Goal: Task Accomplishment & Management: Complete application form

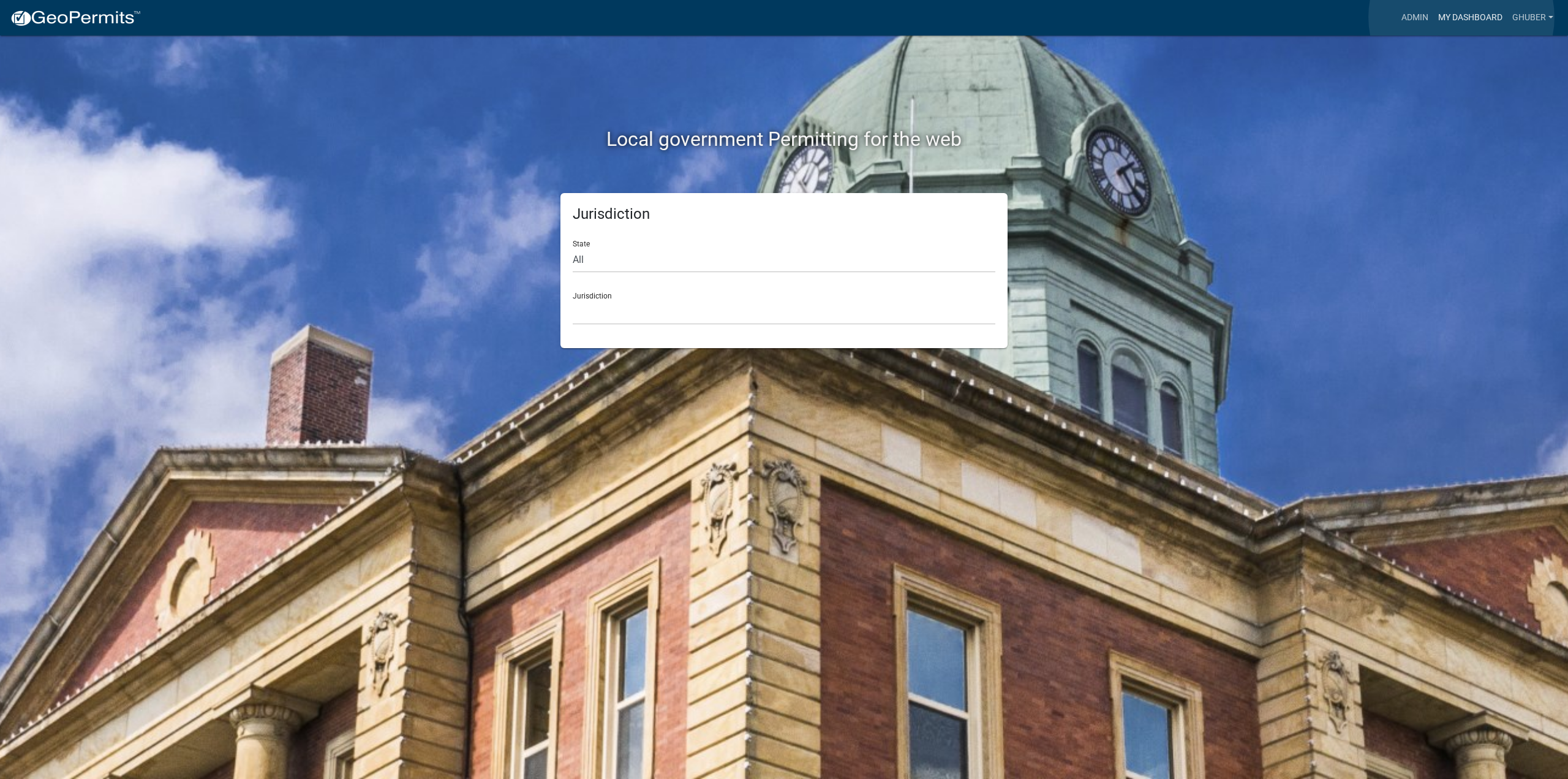
click at [1462, 17] on link "My Dashboard" at bounding box center [1471, 18] width 74 height 23
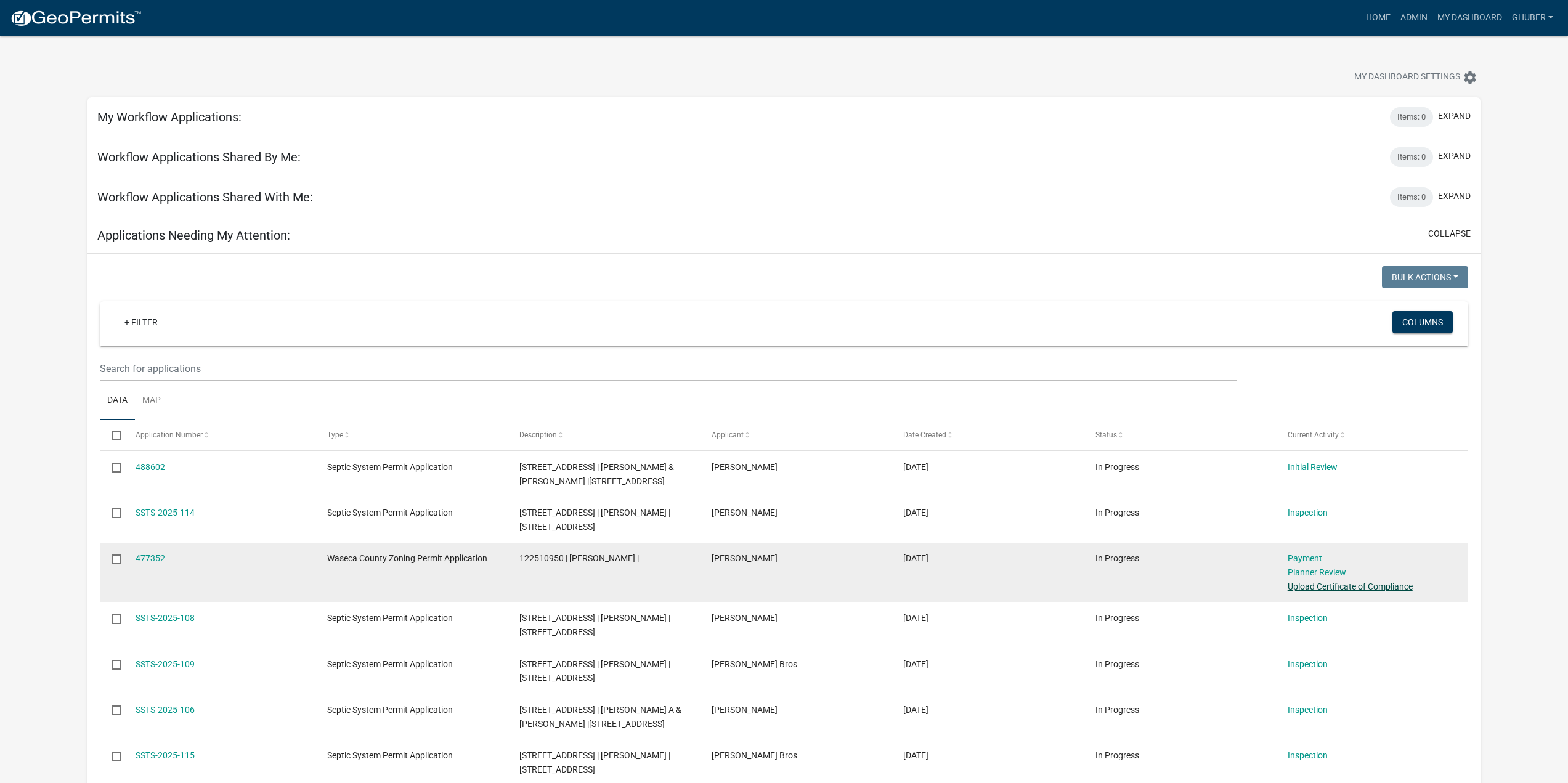
click at [1349, 587] on link "Upload Certificate of Compliance" at bounding box center [1350, 586] width 125 height 10
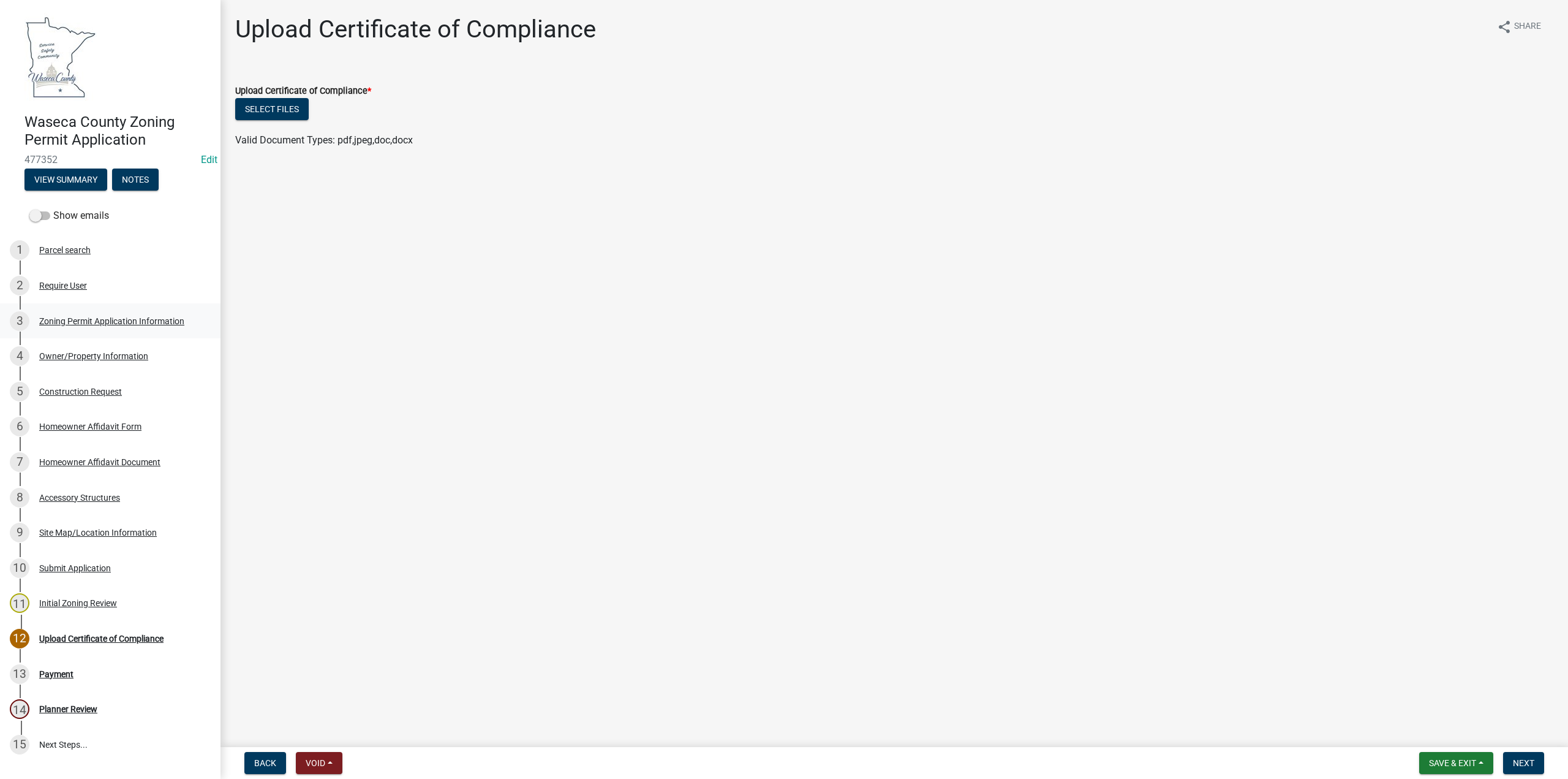
click at [89, 319] on div "Zoning Permit Application Information" at bounding box center [111, 321] width 145 height 8
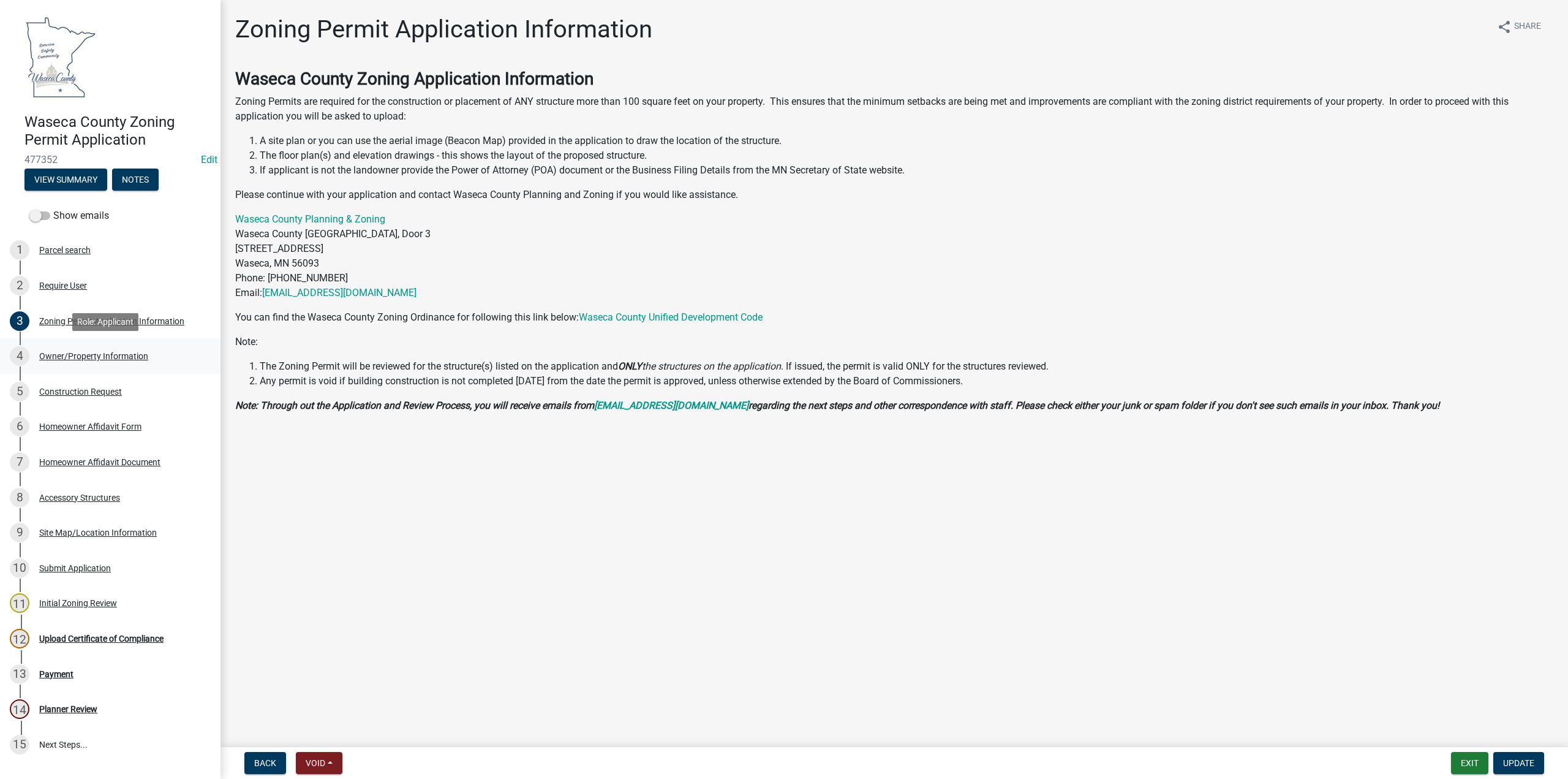
click at [90, 359] on div "Owner/Property Information" at bounding box center [93, 355] width 109 height 8
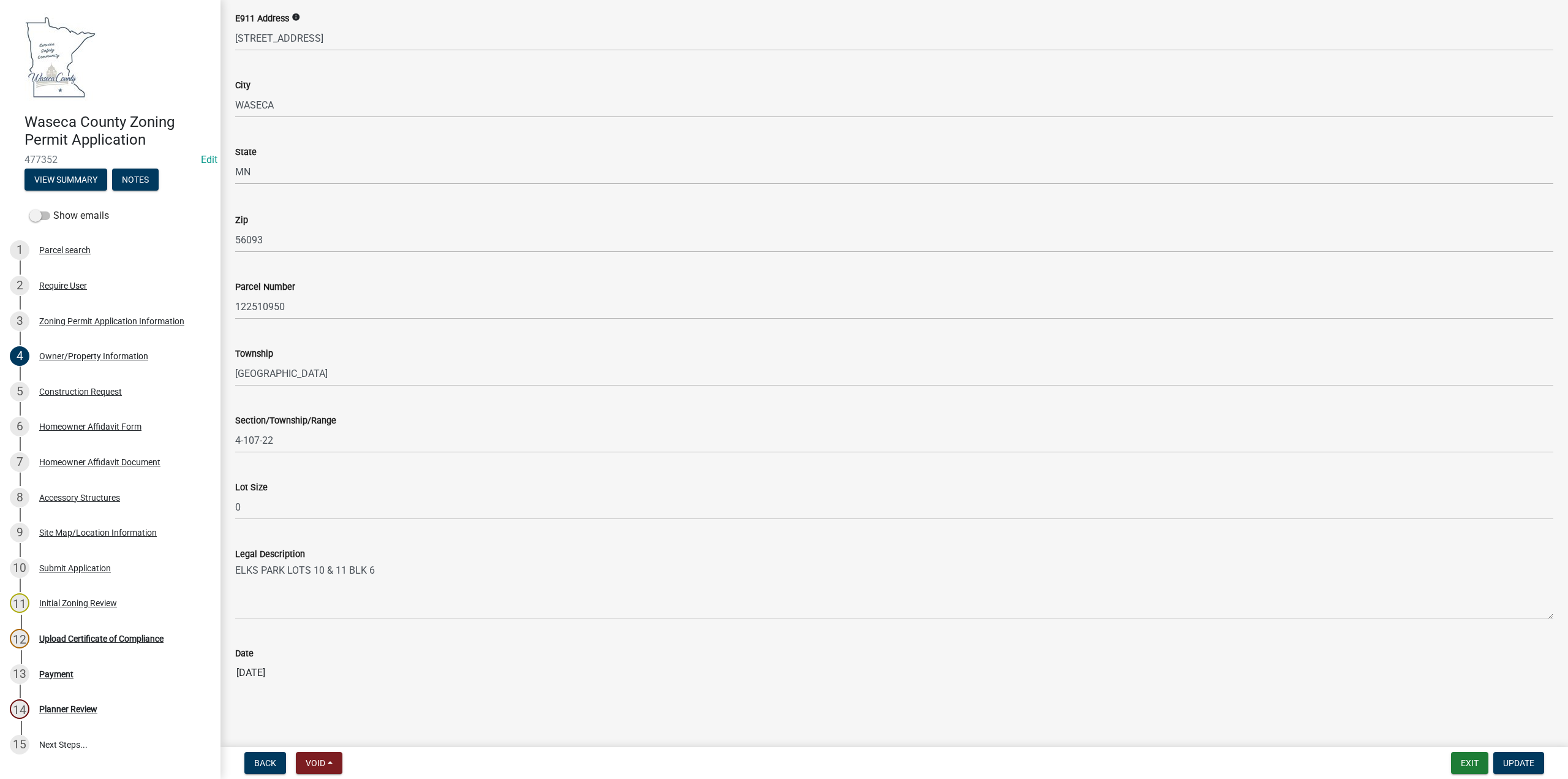
scroll to position [866, 0]
click at [77, 638] on div "Upload Certificate of Compliance" at bounding box center [101, 638] width 124 height 8
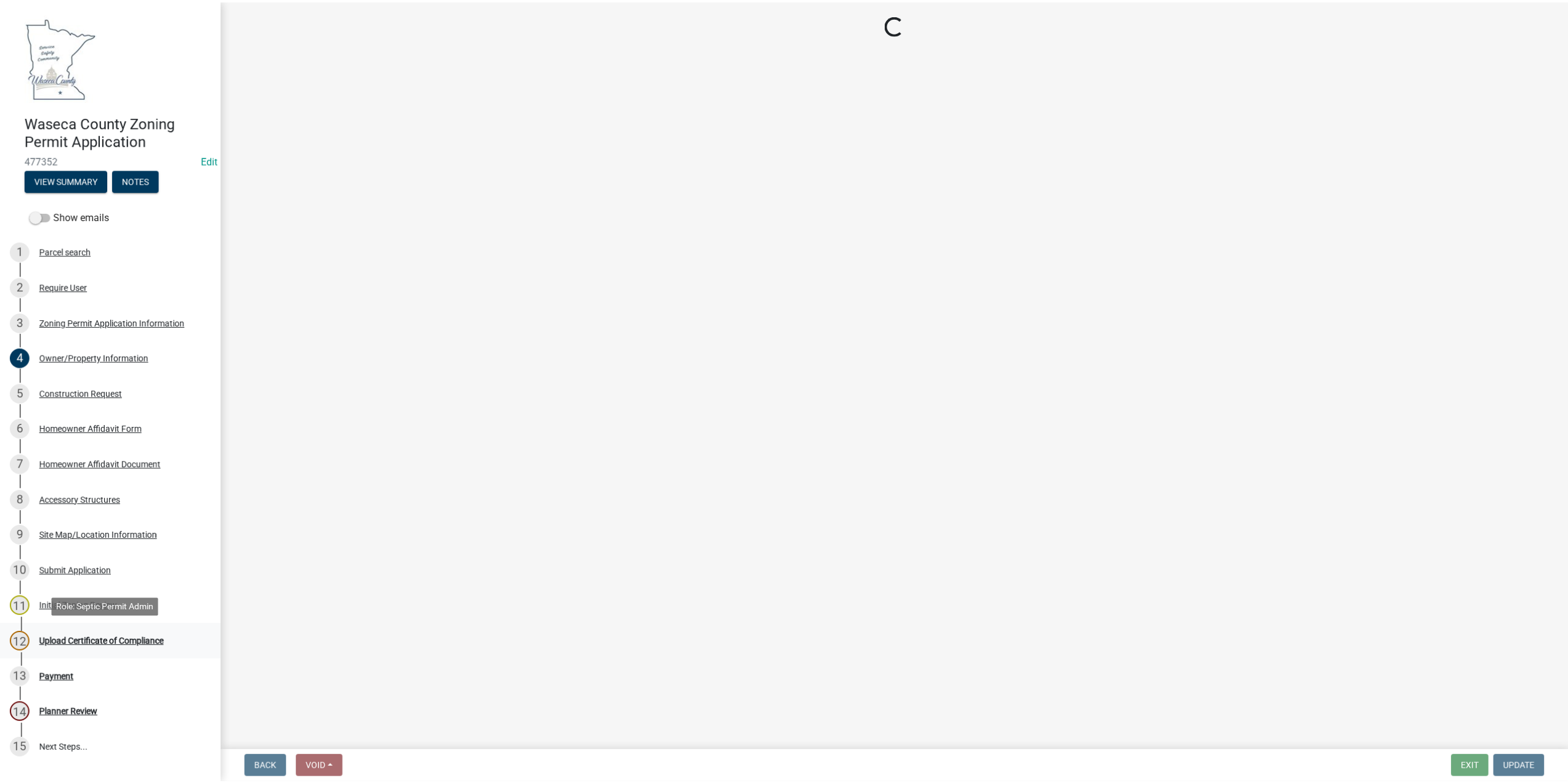
scroll to position [0, 0]
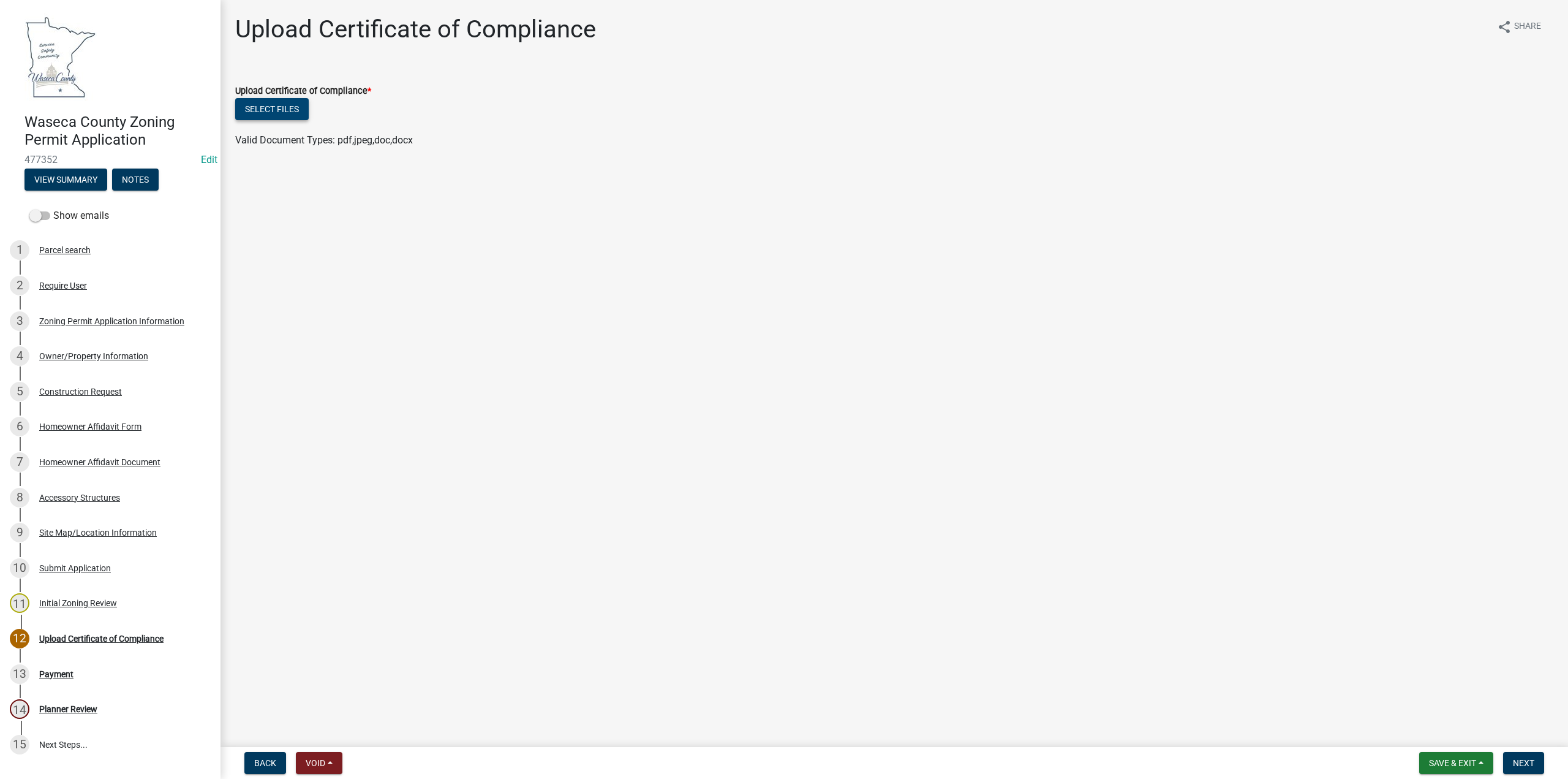
click at [274, 108] on button "Select files" at bounding box center [272, 109] width 74 height 22
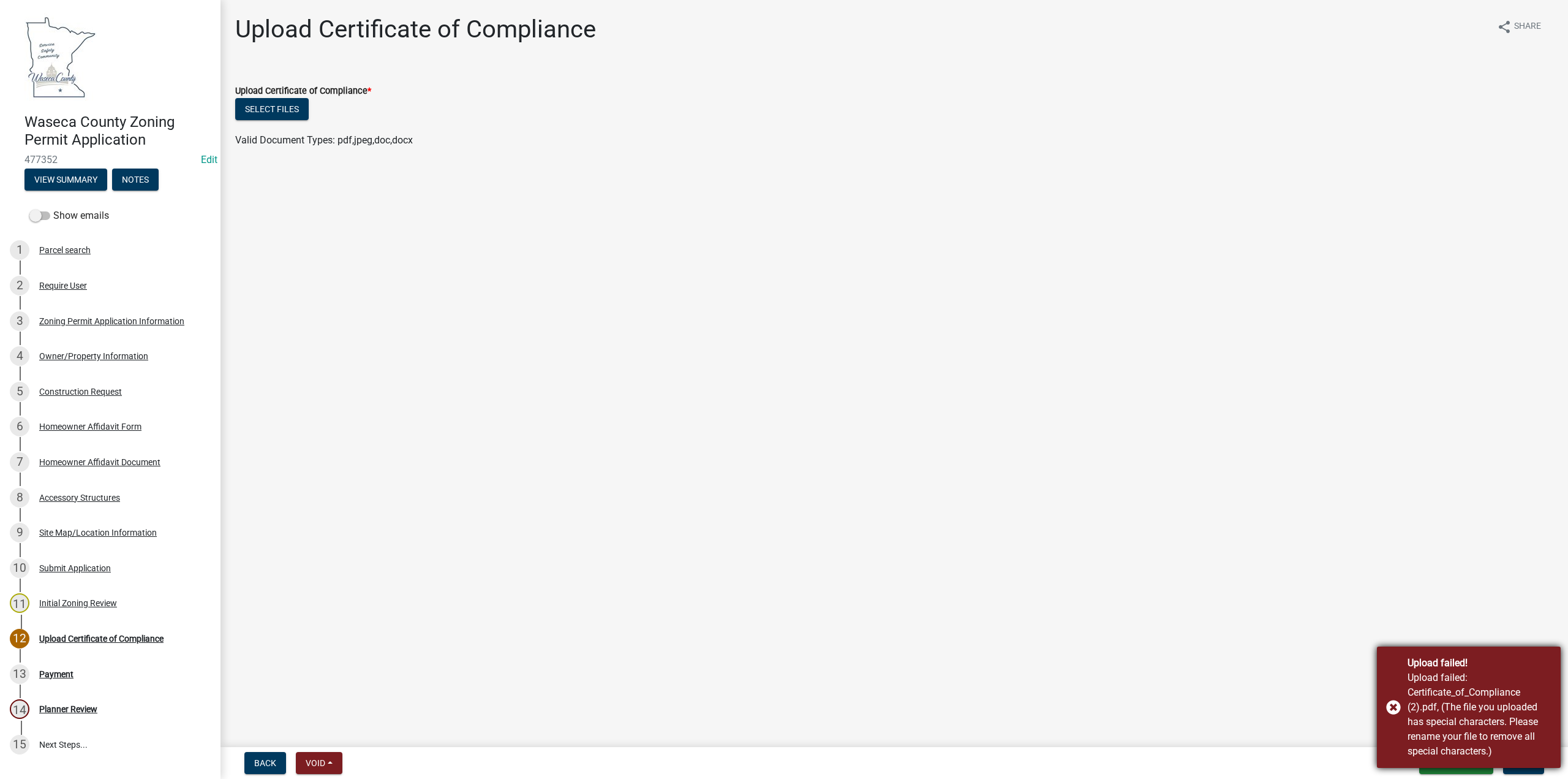
click at [1395, 710] on div "Upload failed! Upload failed: Certificate_of_Compliance (2).pdf, (The file you …" at bounding box center [1469, 707] width 184 height 122
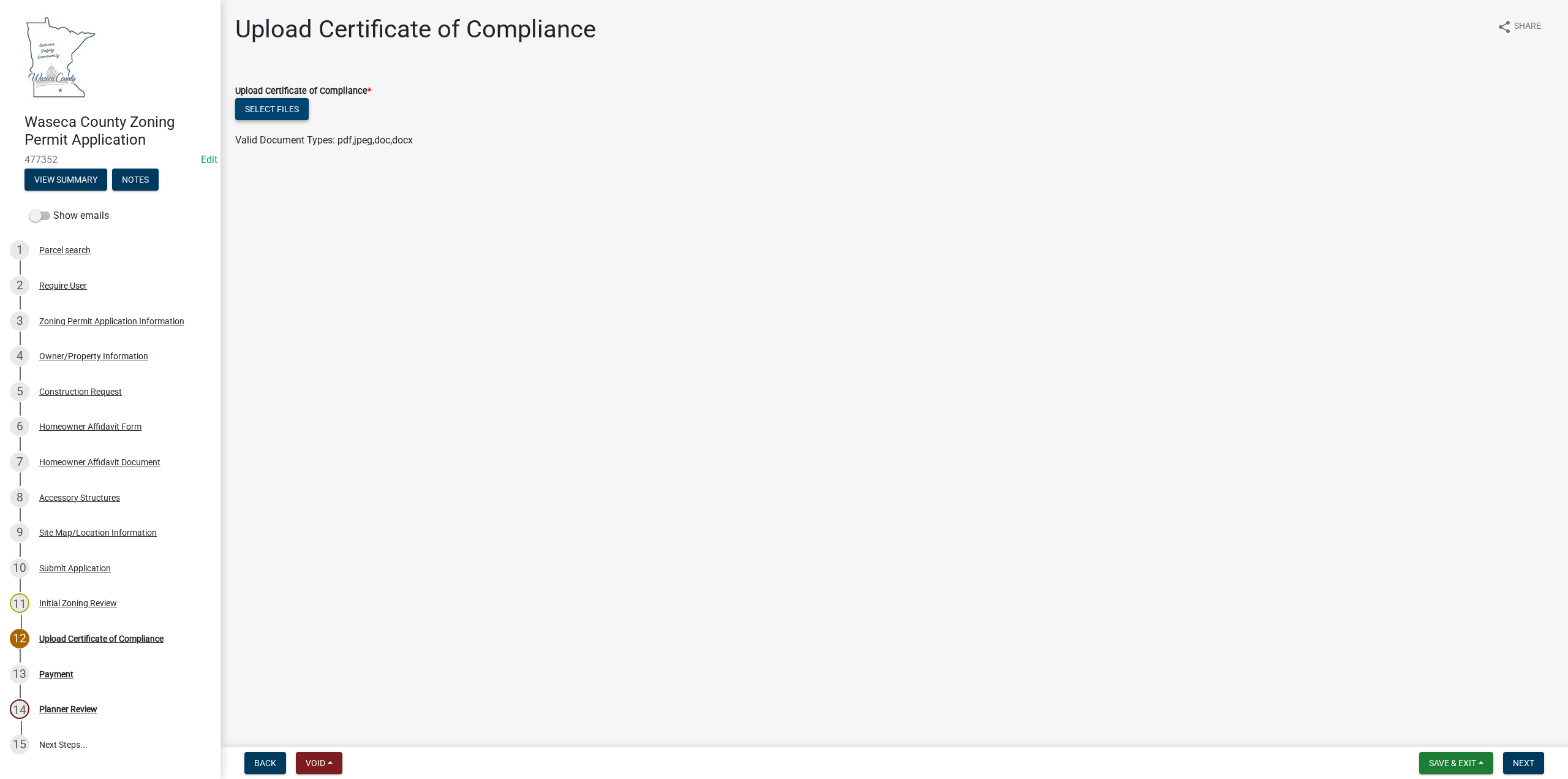
click at [285, 106] on button "Select files" at bounding box center [272, 109] width 74 height 22
click at [251, 149] on link "COC.pdf" at bounding box center [254, 149] width 36 height 12
click at [1438, 766] on span "Save & Exit" at bounding box center [1453, 762] width 47 height 10
click at [1450, 737] on button "Save & Exit" at bounding box center [1444, 731] width 98 height 29
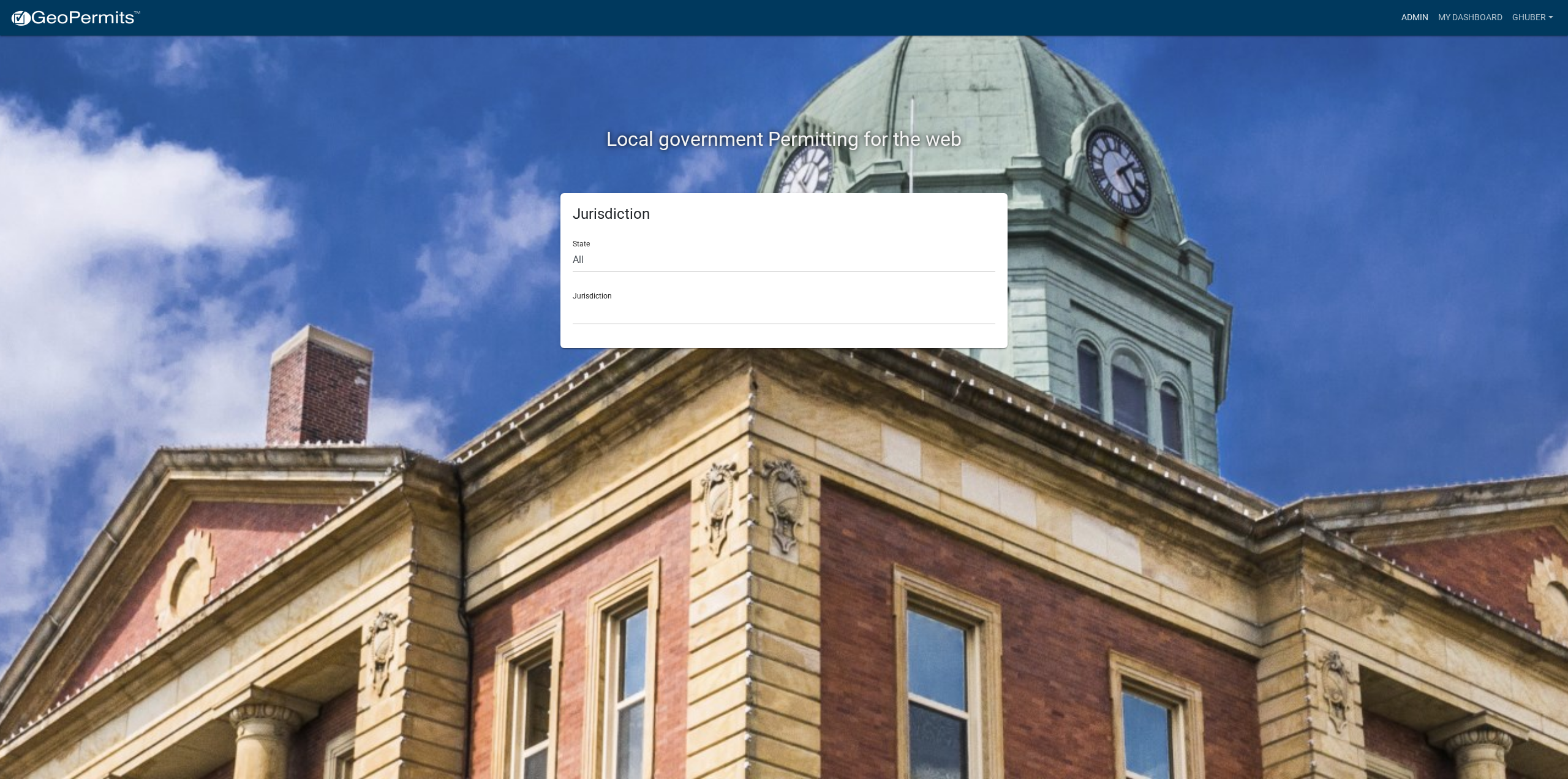
click at [1412, 20] on link "Admin" at bounding box center [1414, 18] width 36 height 23
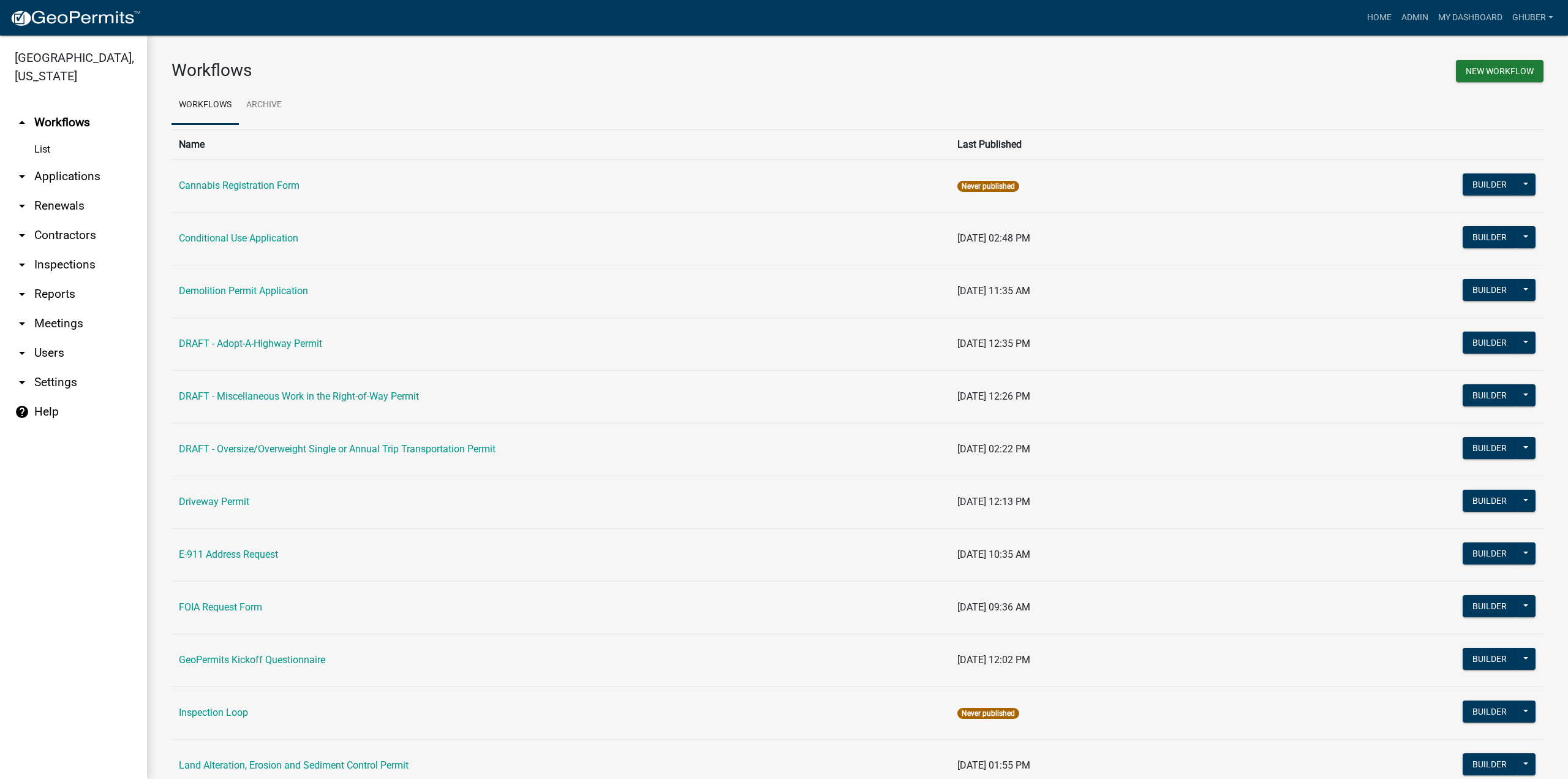
click at [66, 181] on link "arrow_drop_down Applications" at bounding box center [74, 177] width 147 height 29
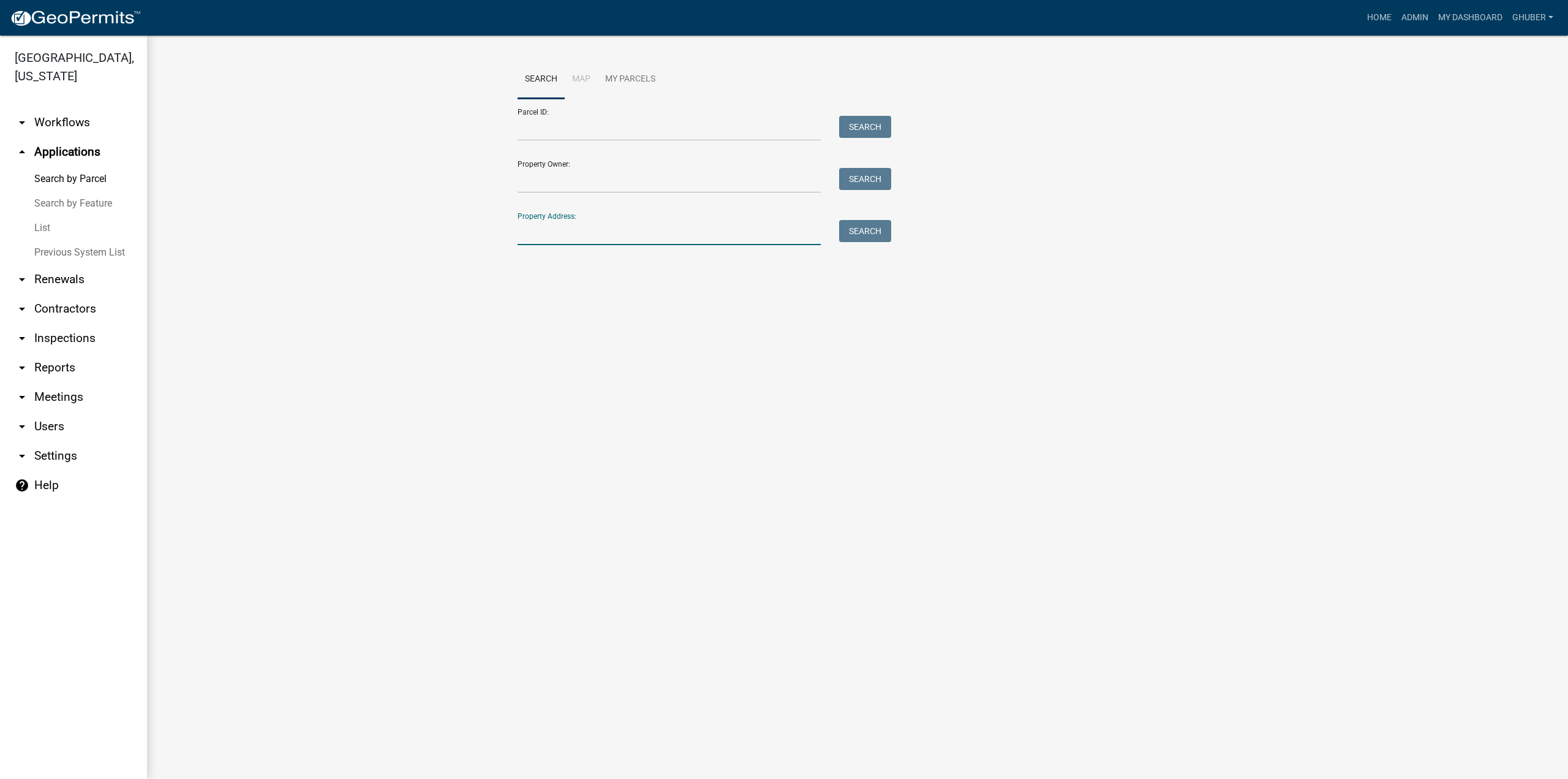
click at [551, 230] on input "Property Address:" at bounding box center [669, 232] width 303 height 25
click at [543, 178] on input "Property Owner:" at bounding box center [669, 180] width 303 height 25
click at [544, 134] on input "Parcel ID:" at bounding box center [669, 128] width 303 height 25
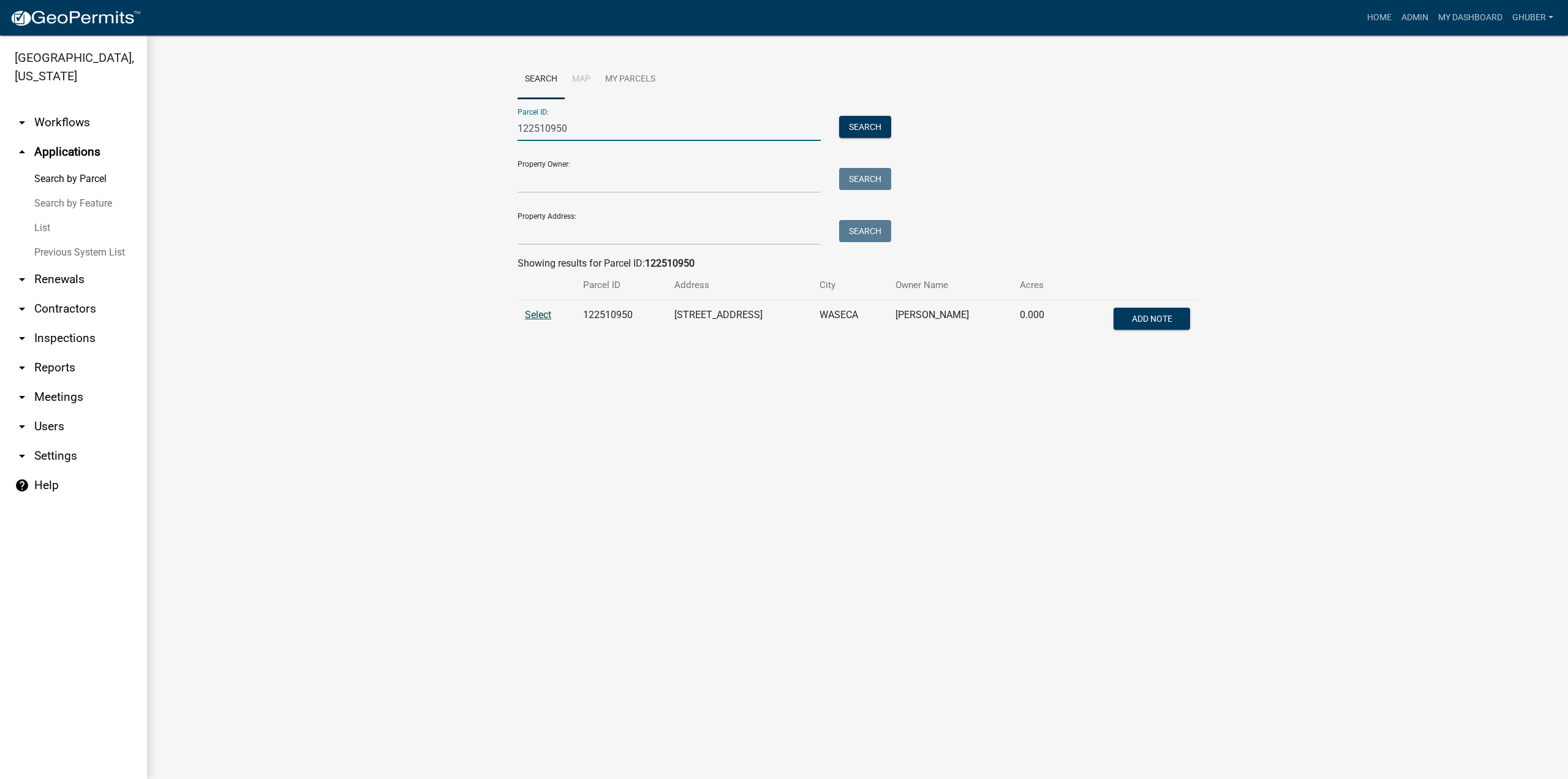
type input "122510950"
click at [536, 319] on span "Select" at bounding box center [538, 314] width 26 height 12
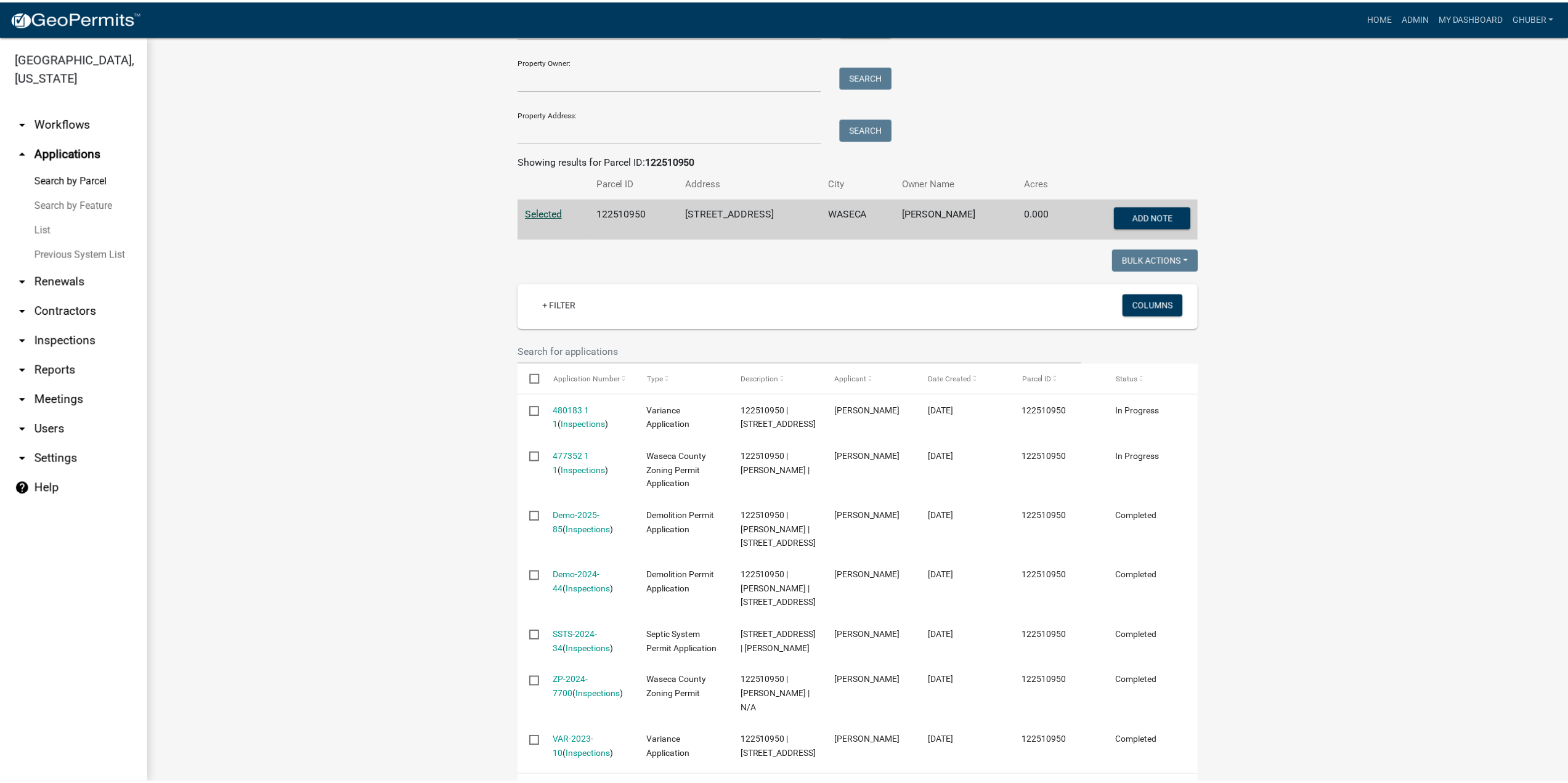
scroll to position [246, 0]
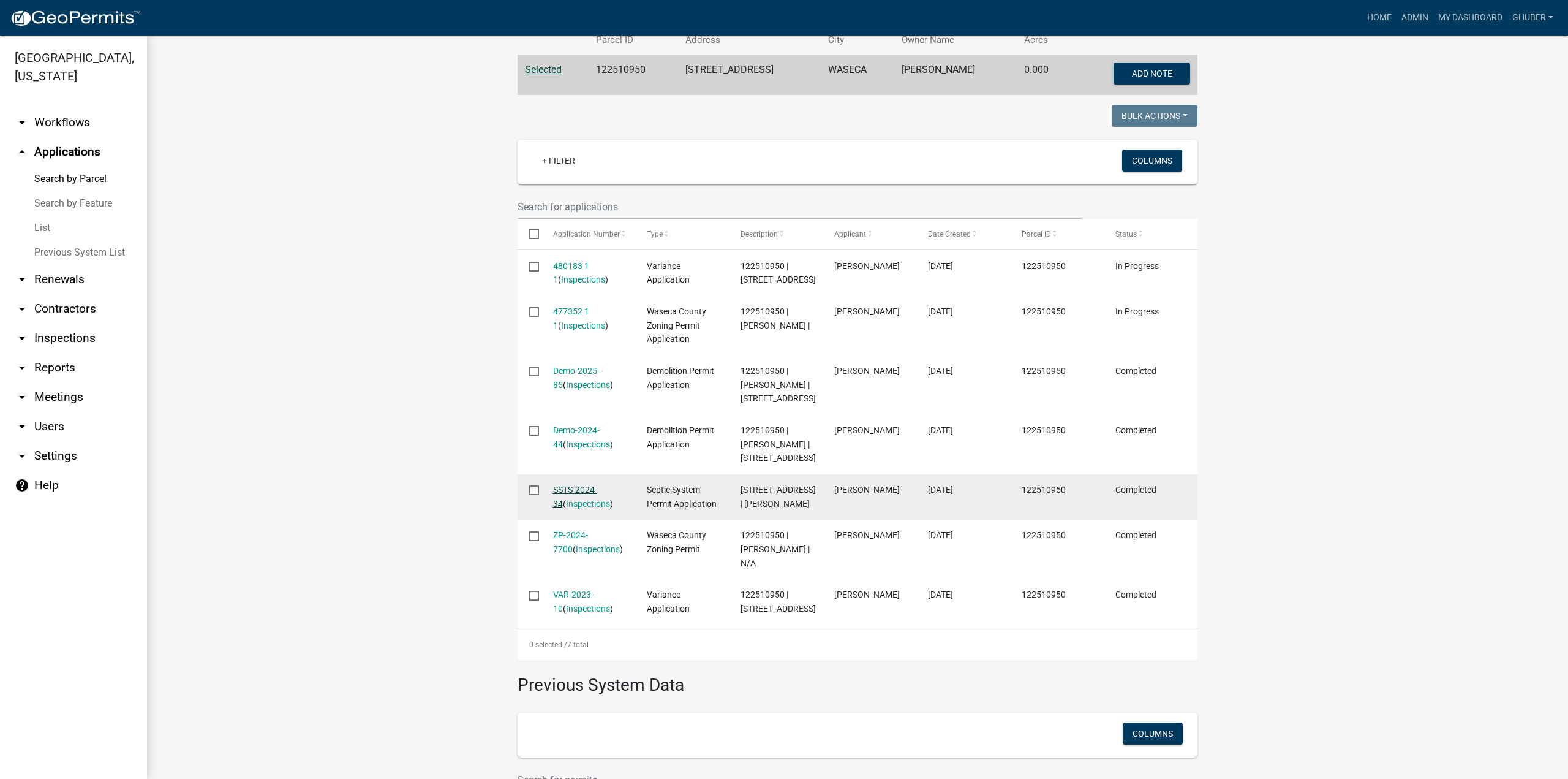
click at [579, 508] on link "SSTS-2024-34" at bounding box center [575, 496] width 44 height 24
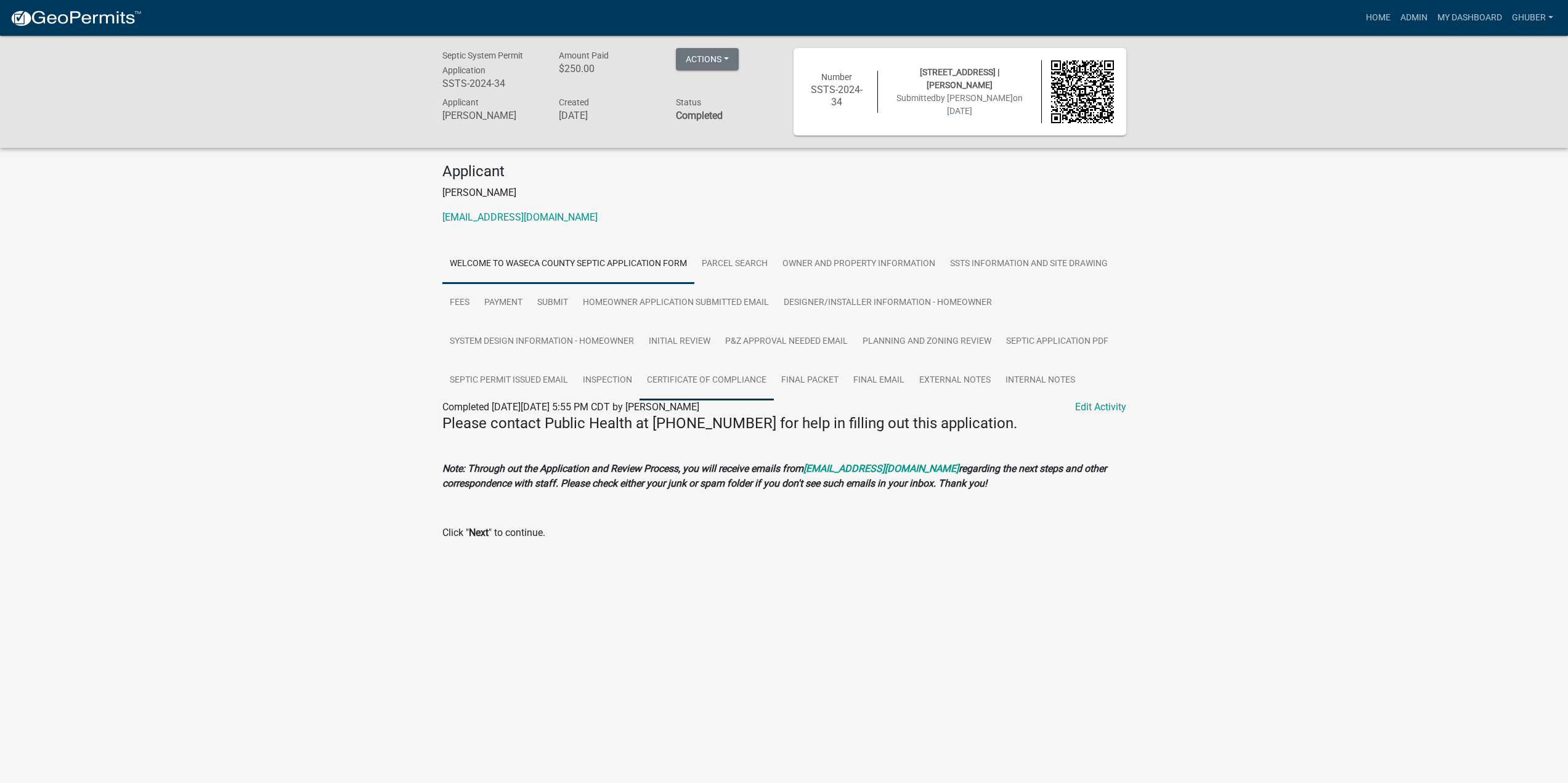
click at [701, 380] on link "Certificate of Compliance" at bounding box center [707, 380] width 135 height 39
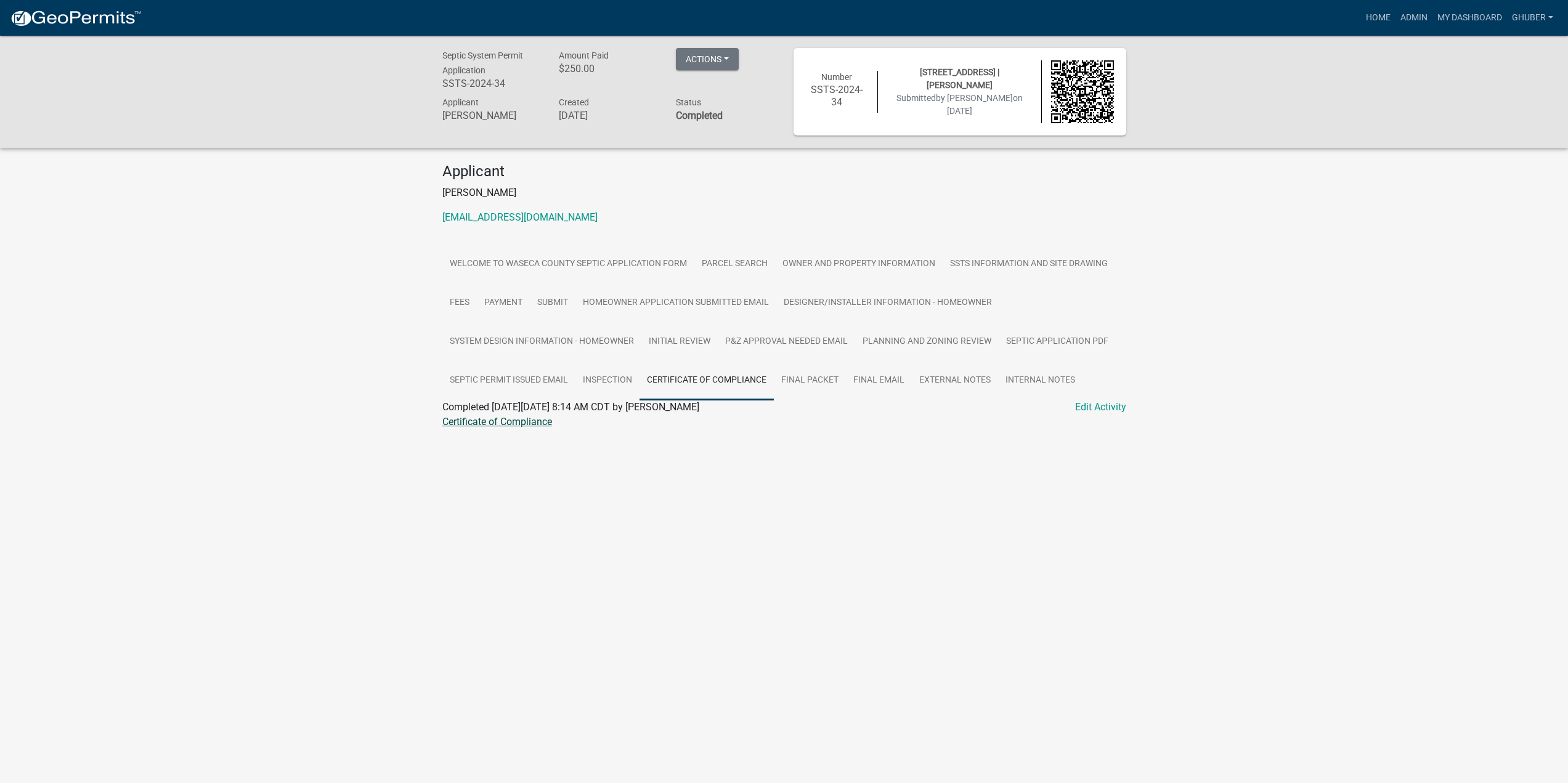
click at [533, 425] on link "Certificate of Compliance" at bounding box center [497, 421] width 109 height 12
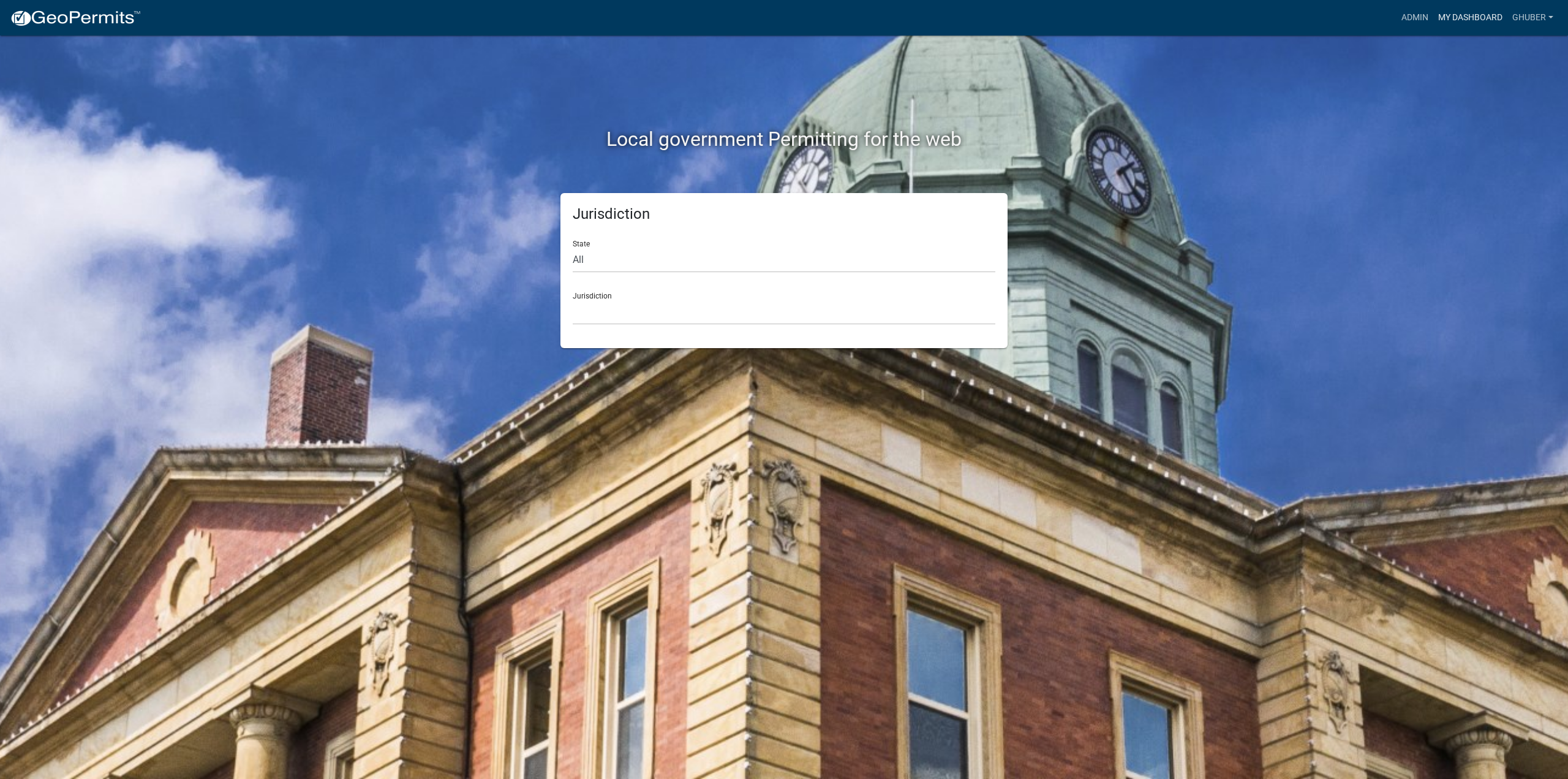
click at [1459, 21] on link "My Dashboard" at bounding box center [1471, 18] width 74 height 23
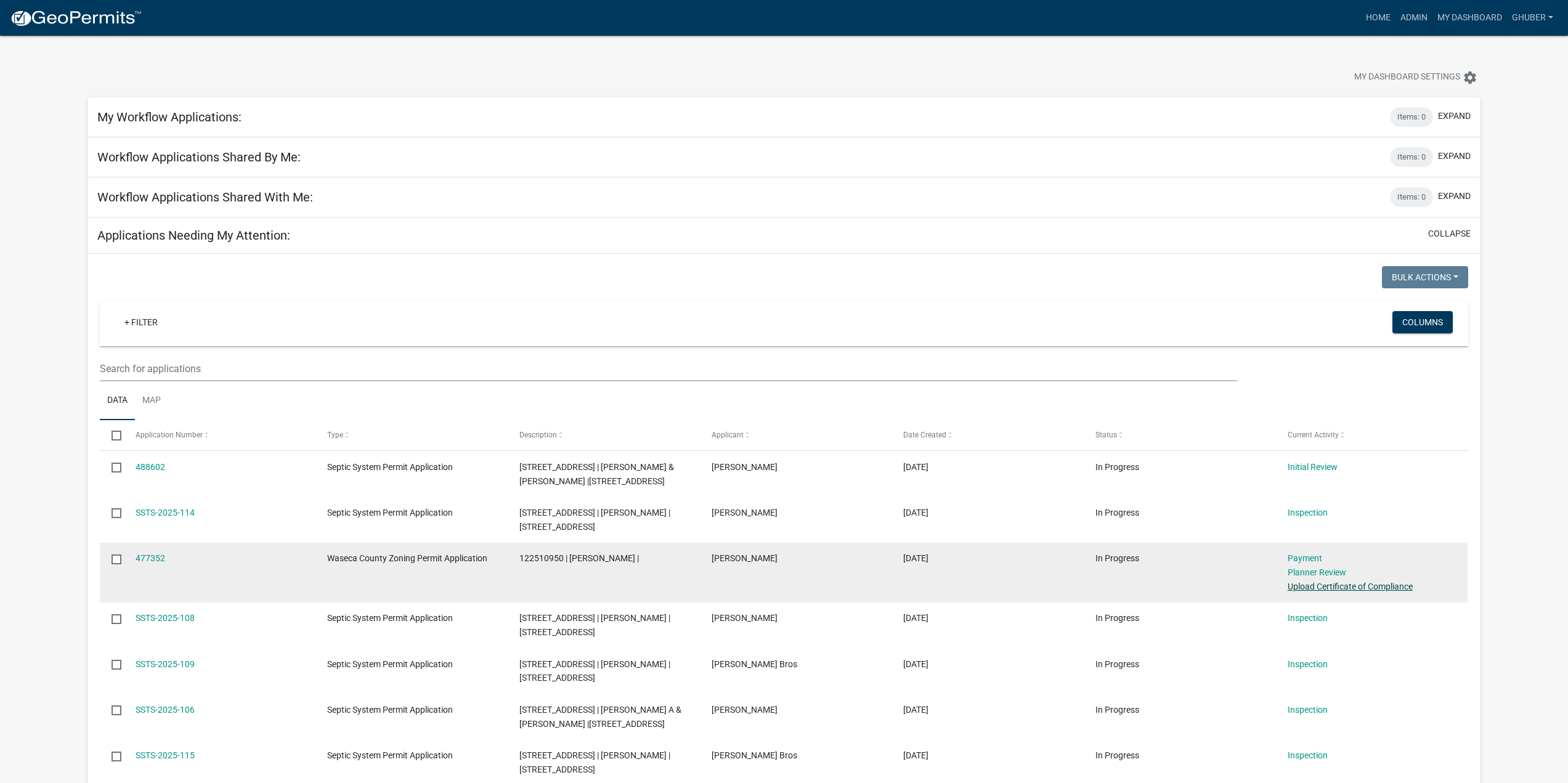
click at [1339, 585] on link "Upload Certificate of Compliance" at bounding box center [1350, 586] width 125 height 10
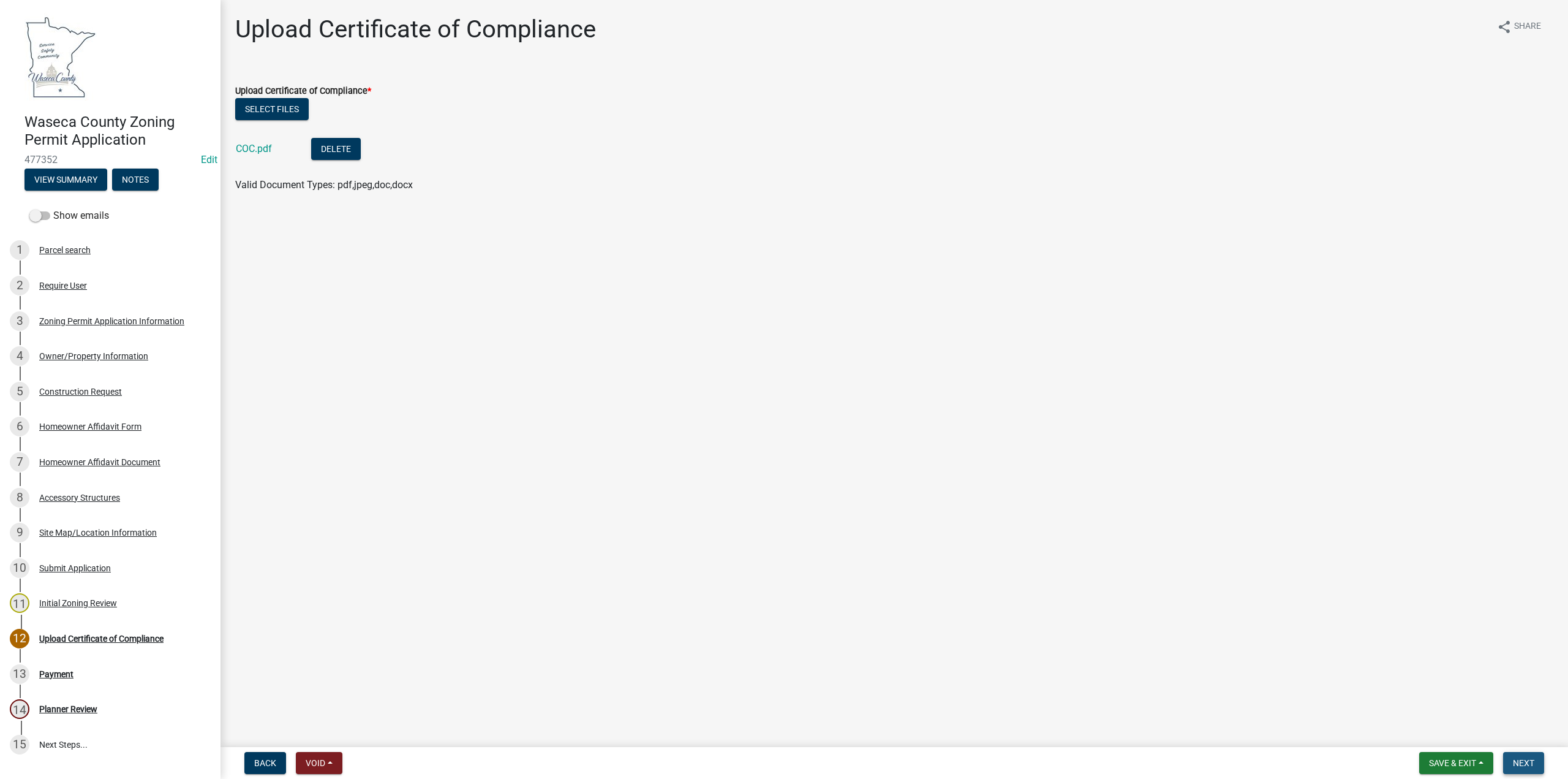
click at [1518, 761] on span "Next" at bounding box center [1524, 762] width 22 height 10
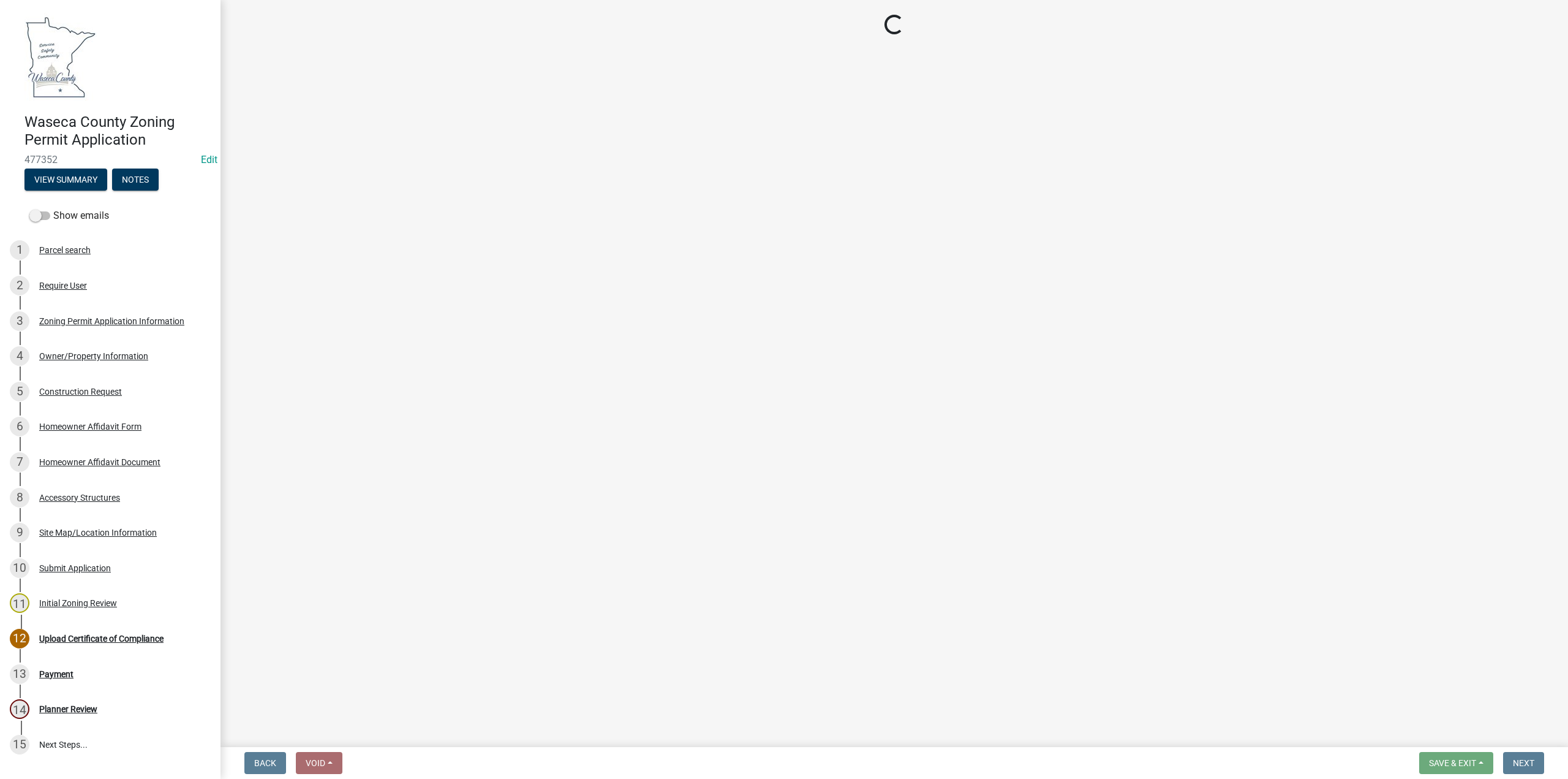
select select "3: 3"
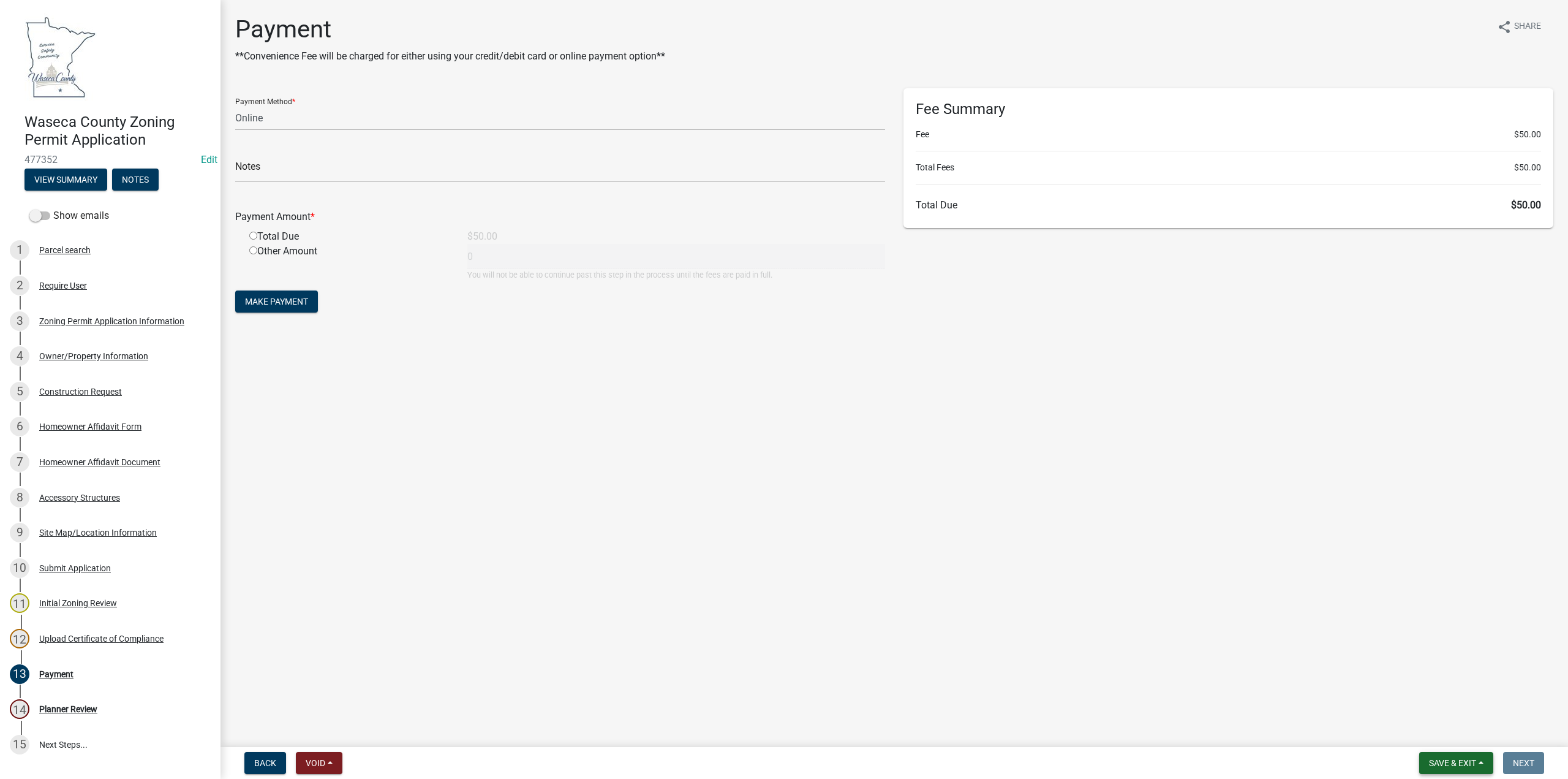
click at [1450, 766] on span "Save & Exit" at bounding box center [1453, 762] width 47 height 10
click at [1437, 731] on button "Save & Exit" at bounding box center [1444, 731] width 98 height 29
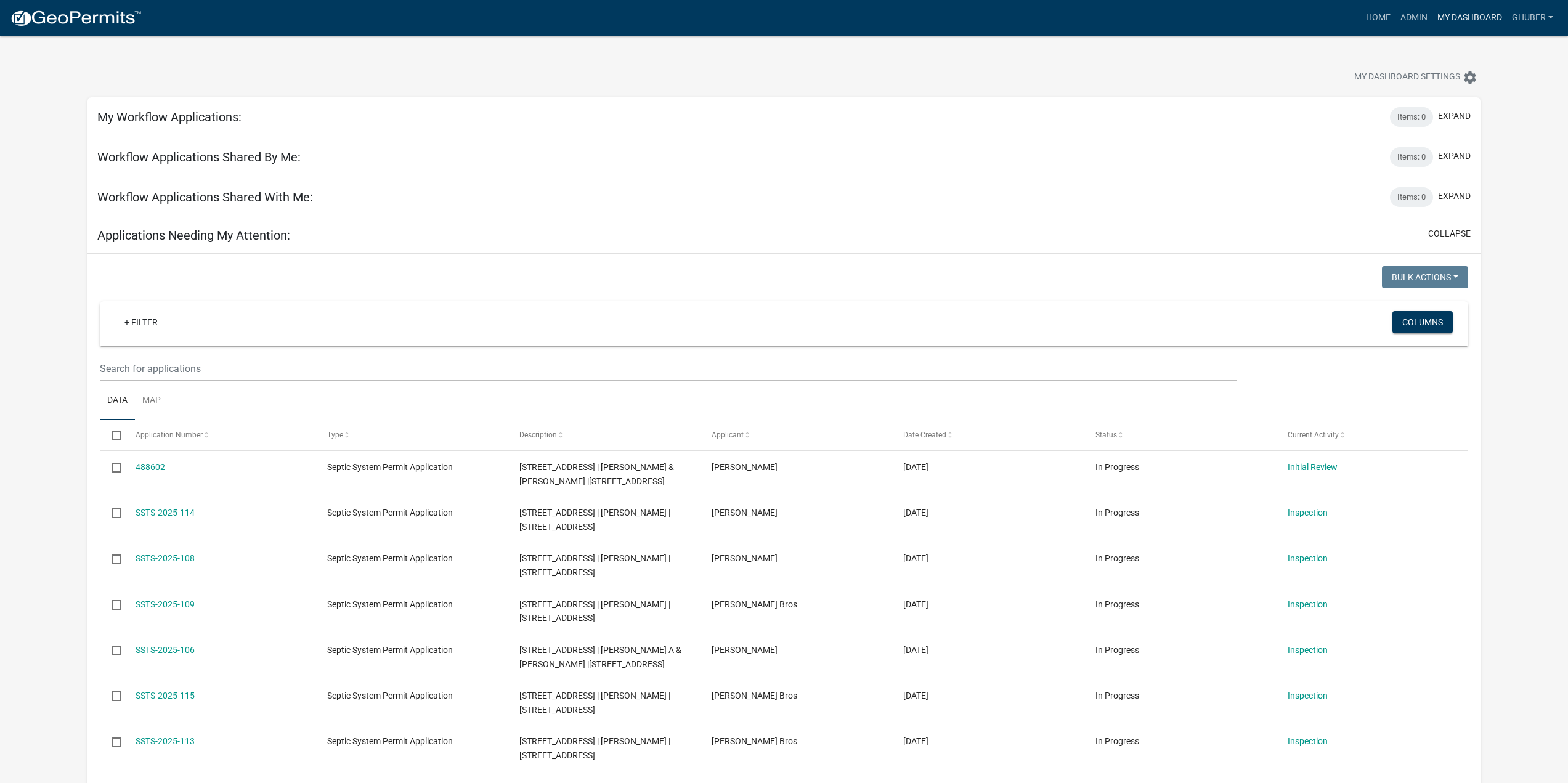
click at [1459, 21] on link "My Dashboard" at bounding box center [1470, 18] width 75 height 23
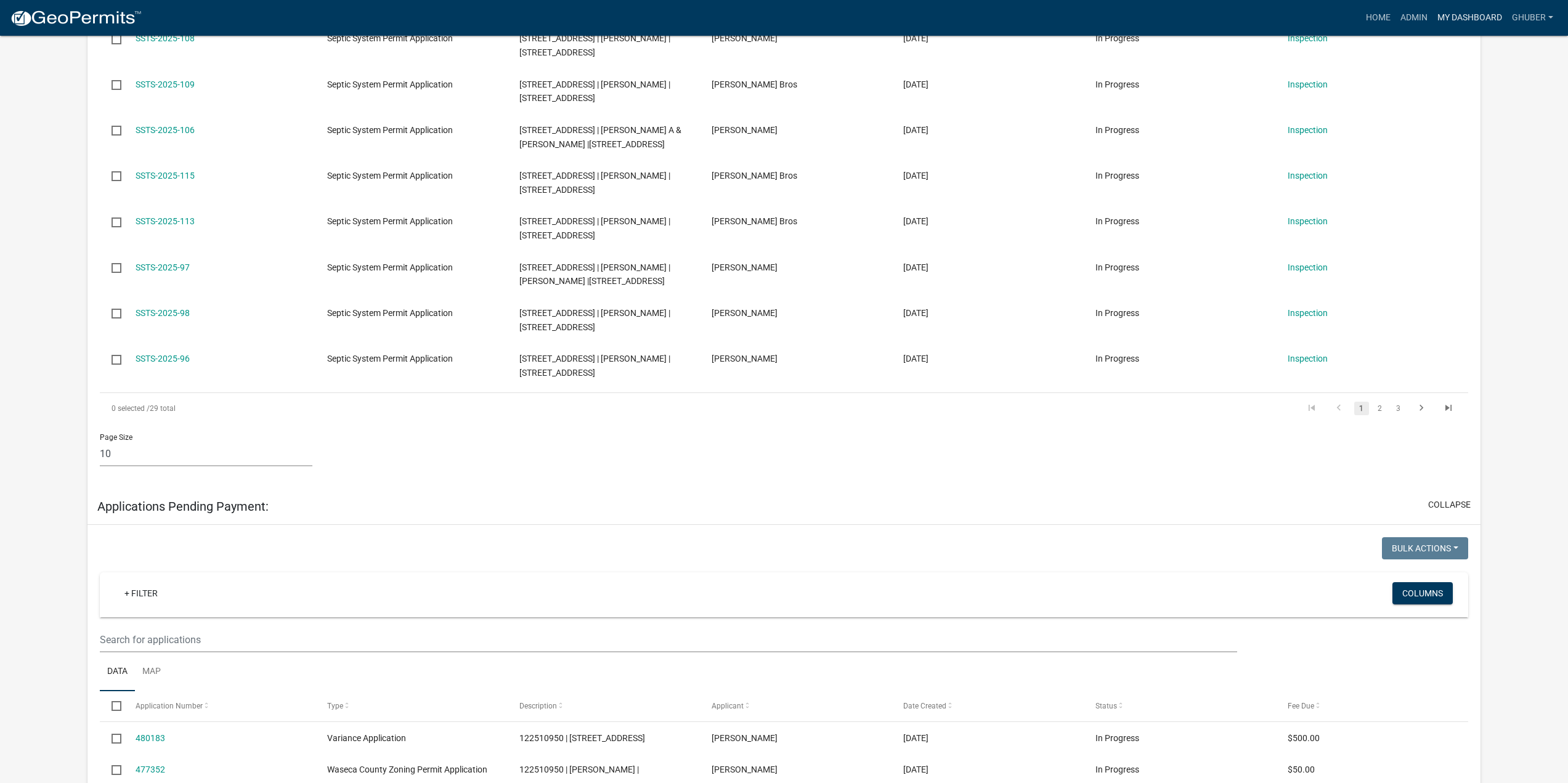
scroll to position [123, 0]
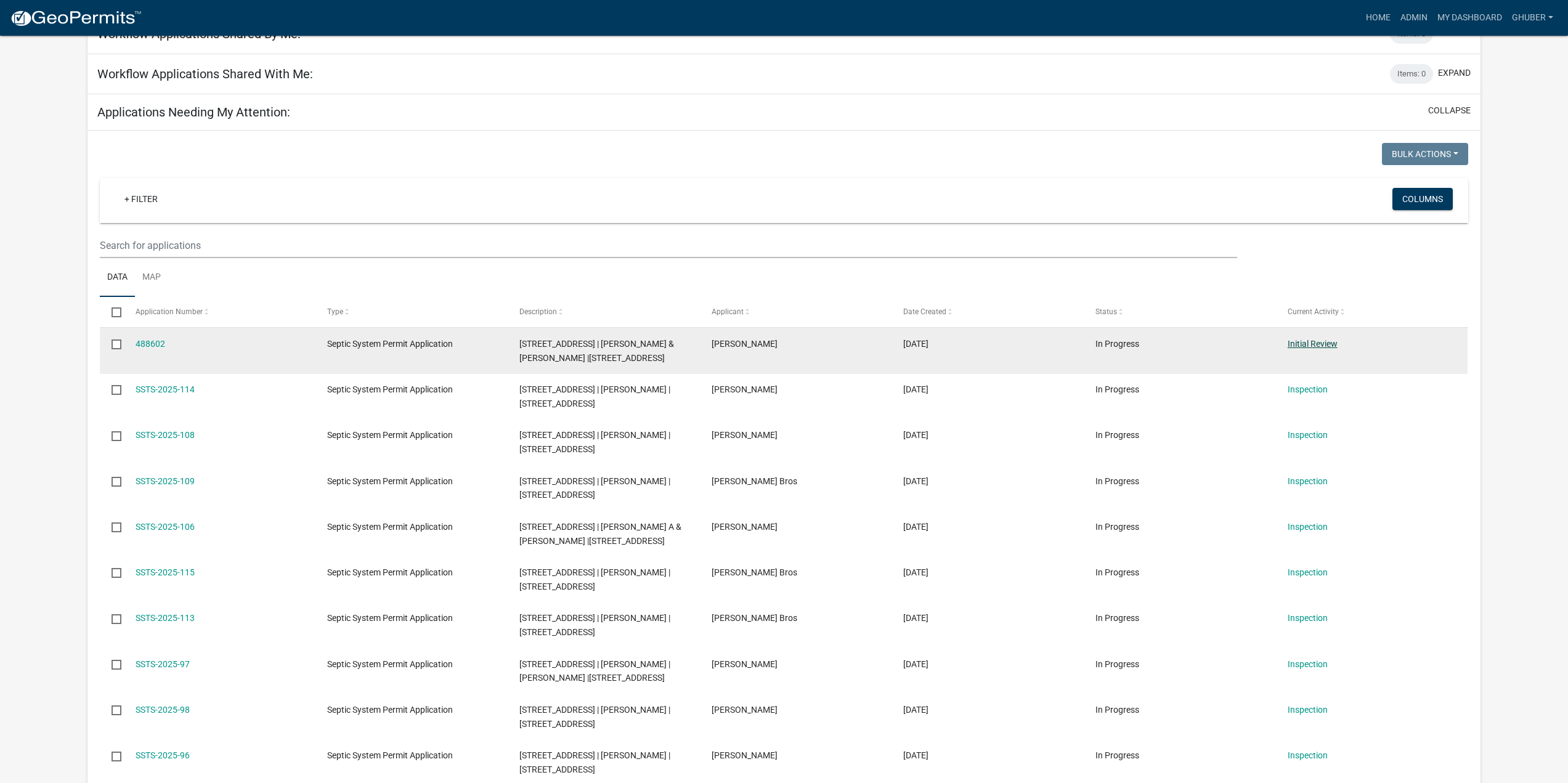
click at [1311, 341] on link "Initial Review" at bounding box center [1313, 343] width 50 height 10
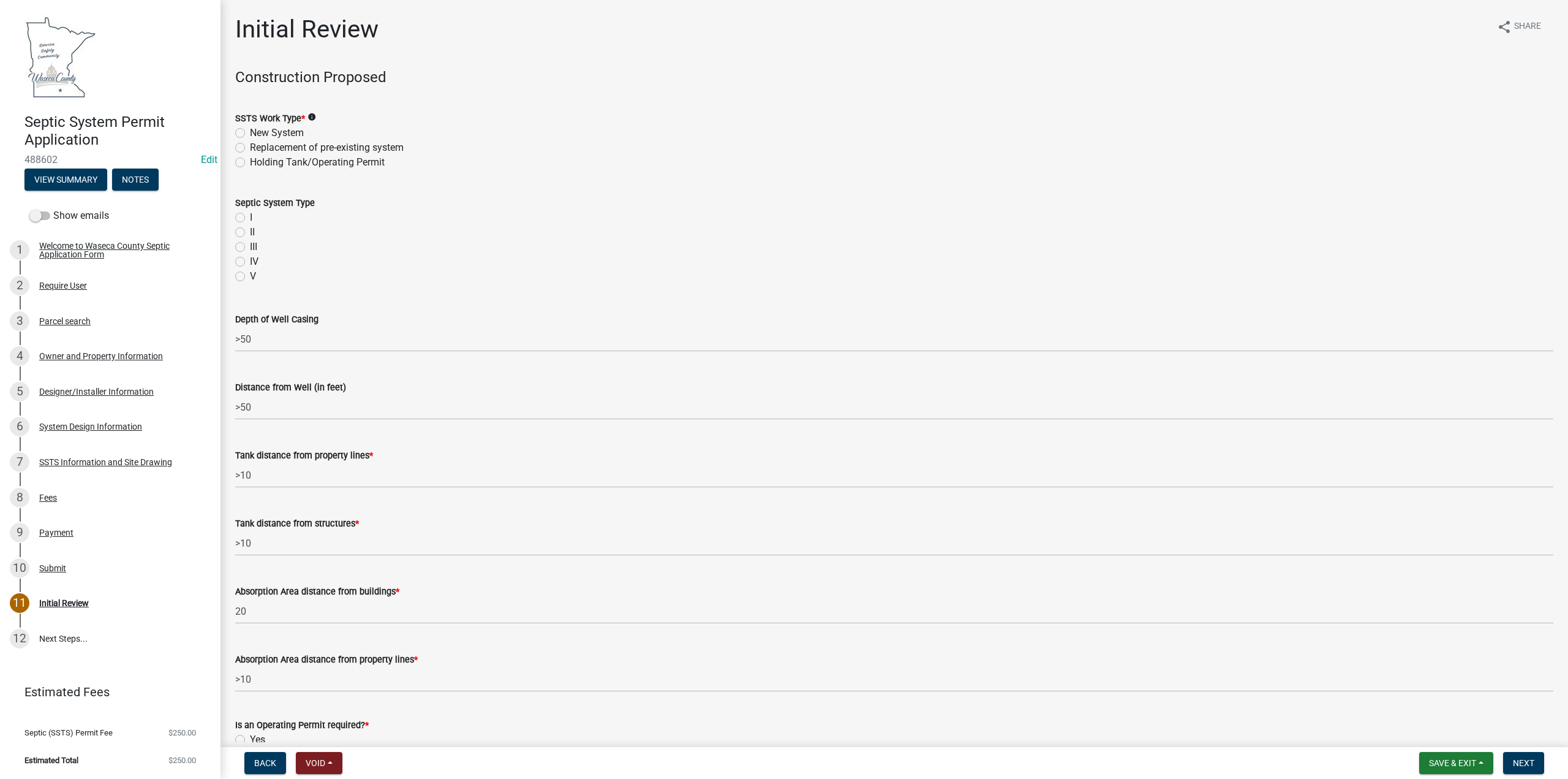
click at [250, 131] on label "New System" at bounding box center [277, 133] width 54 height 15
click at [250, 131] on input "New System" at bounding box center [254, 129] width 8 height 8
radio input "true"
click at [250, 215] on label "I" at bounding box center [252, 217] width 3 height 15
click at [250, 215] on input "I" at bounding box center [254, 214] width 8 height 8
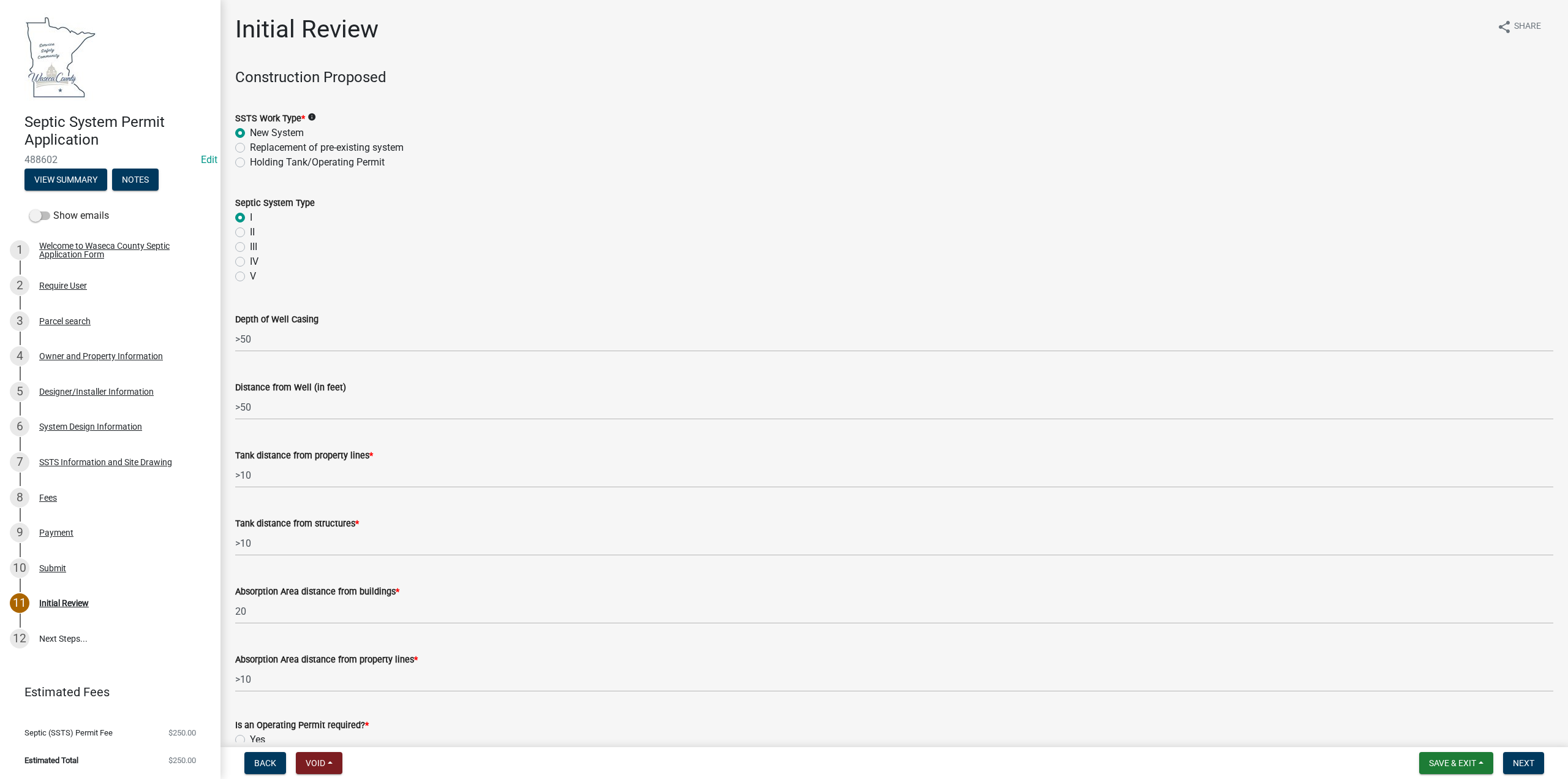
radio input "true"
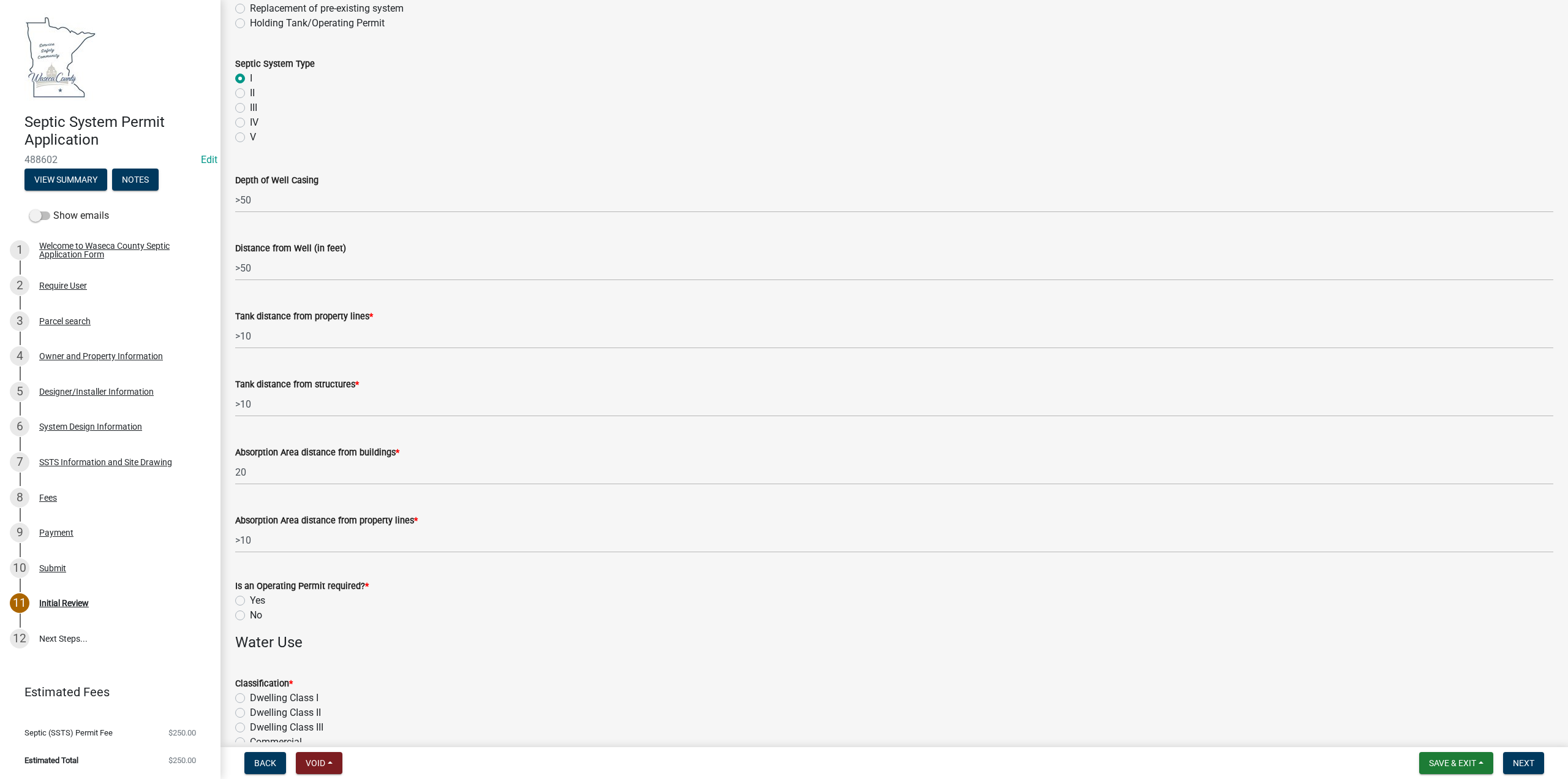
scroll to position [307, 0]
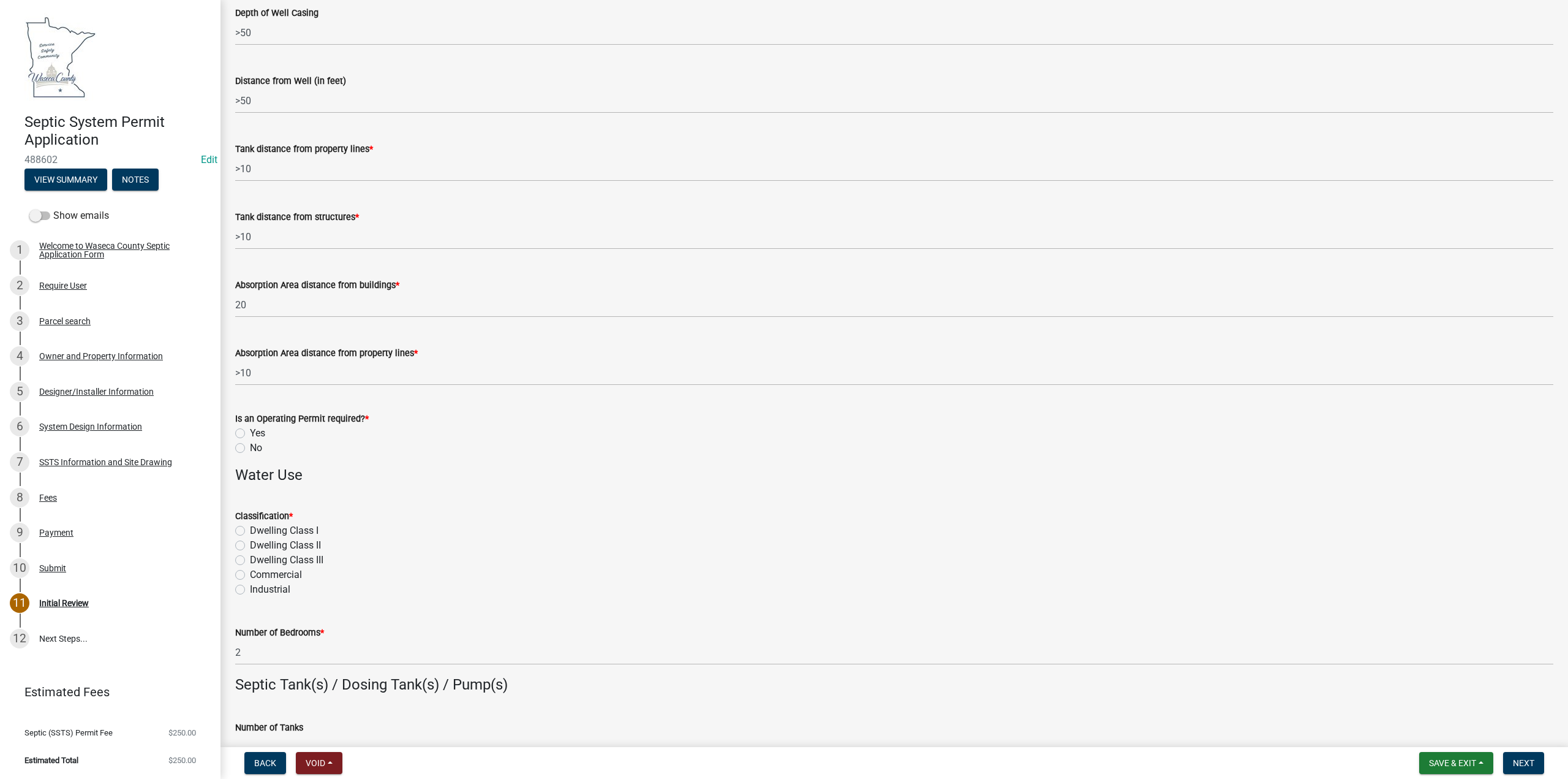
click at [250, 446] on label "No" at bounding box center [256, 447] width 12 height 15
click at [250, 446] on input "No" at bounding box center [254, 444] width 8 height 8
radio input "true"
click at [250, 528] on label "Dwelling CIass I" at bounding box center [284, 530] width 68 height 15
click at [250, 528] on input "Dwelling CIass I" at bounding box center [254, 527] width 8 height 8
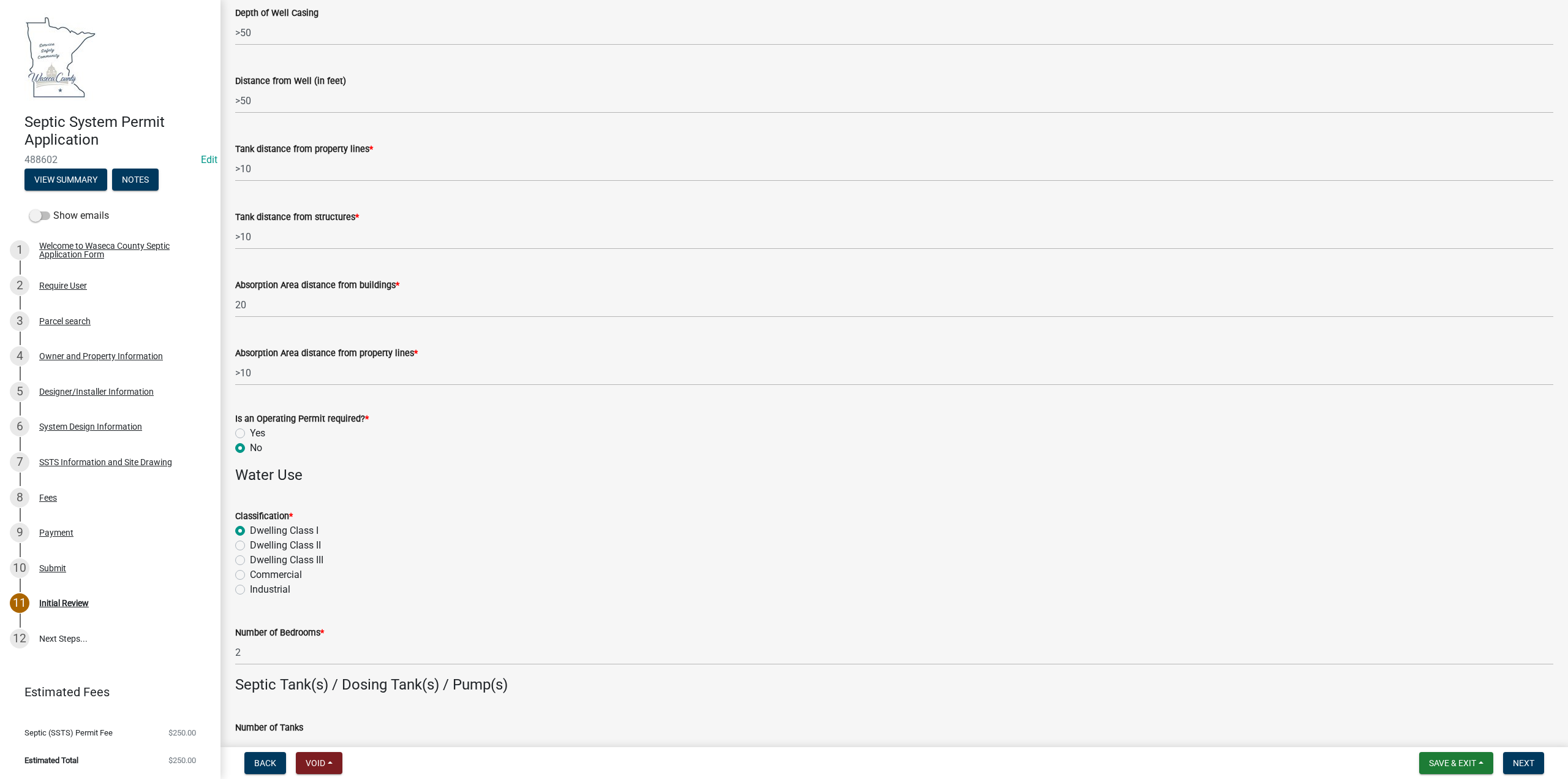
radio input "true"
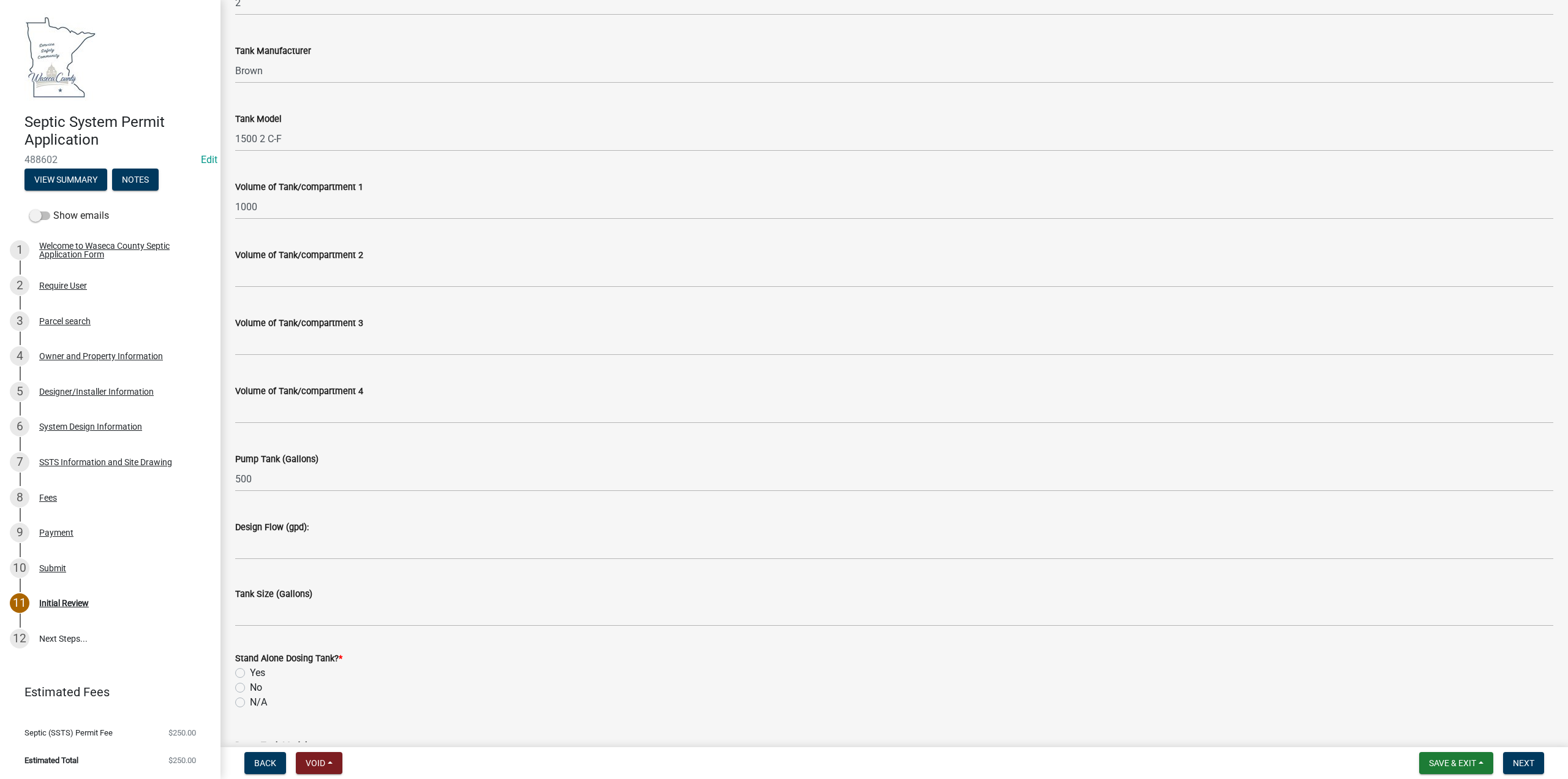
scroll to position [1103, 0]
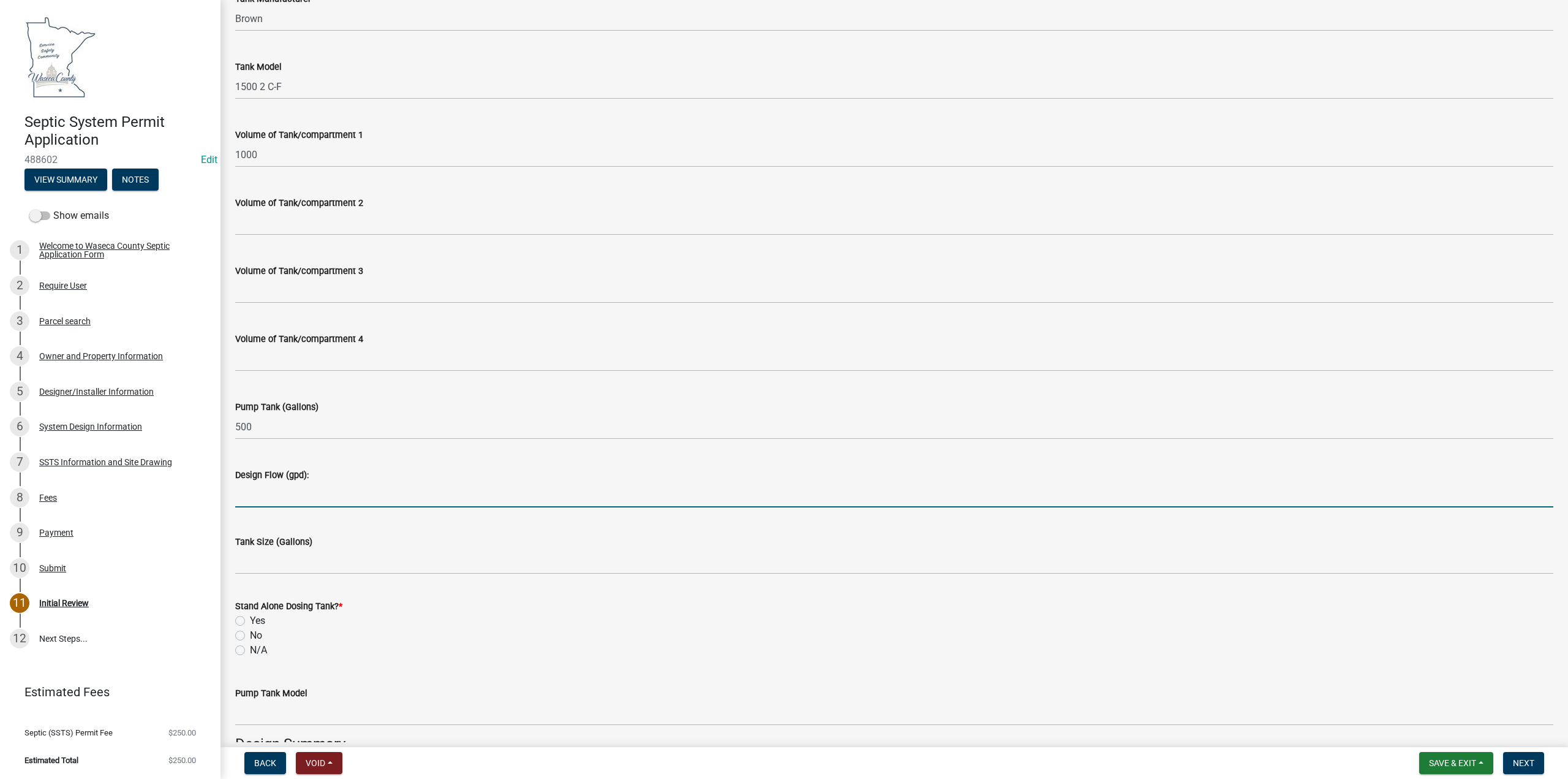
click at [260, 488] on input "Design Flow (gpd):" at bounding box center [895, 494] width 1318 height 25
type input "300"
click at [250, 620] on label "Yes" at bounding box center [258, 620] width 15 height 15
click at [250, 620] on input "Yes" at bounding box center [254, 617] width 8 height 8
radio input "true"
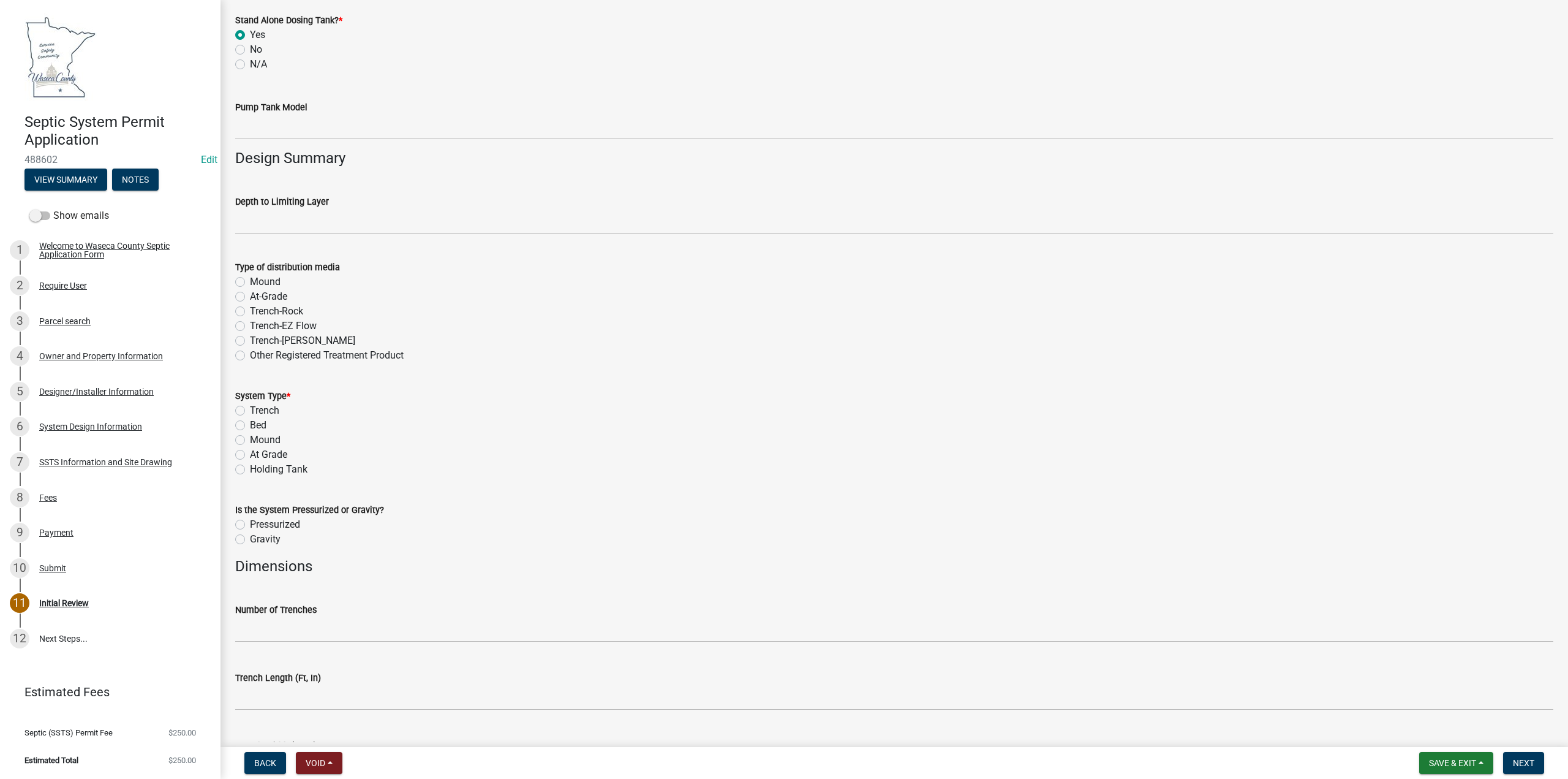
scroll to position [1593, 0]
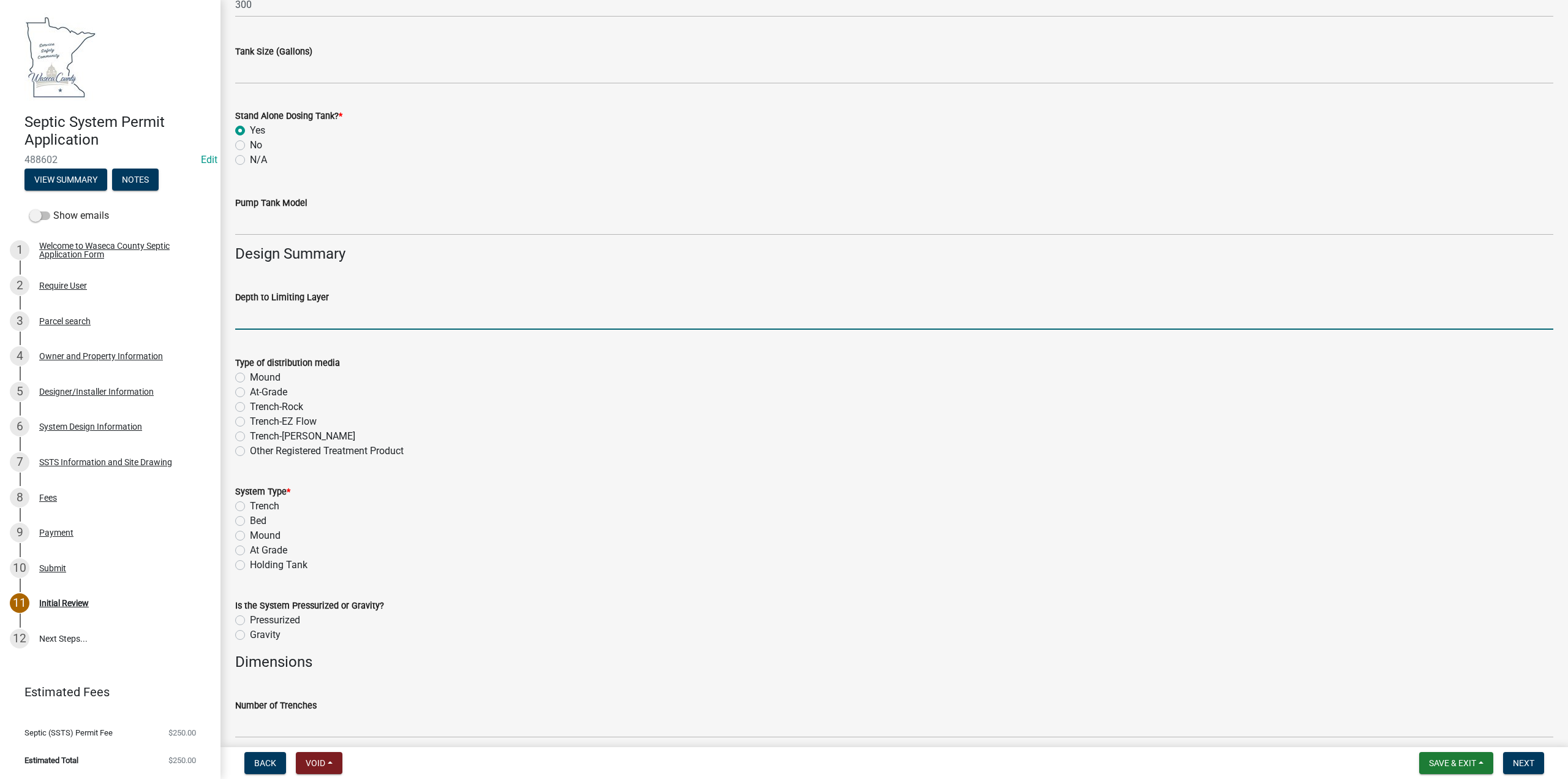
click at [271, 313] on input "text" at bounding box center [895, 317] width 1318 height 25
type input "15"
click at [250, 534] on label "Mound" at bounding box center [266, 535] width 31 height 15
click at [250, 534] on input "Mound" at bounding box center [254, 532] width 8 height 8
radio input "true"
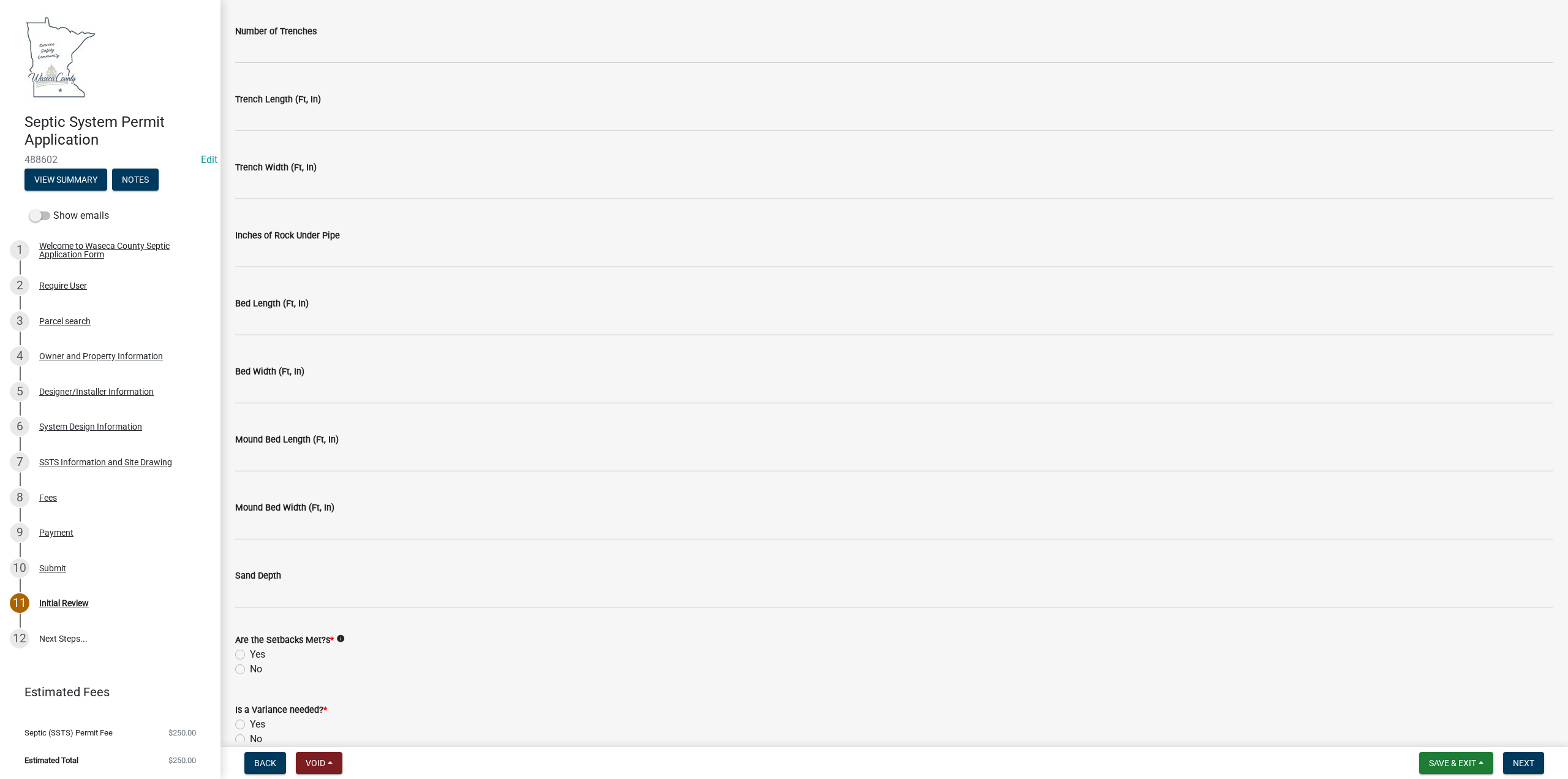
scroll to position [2451, 0]
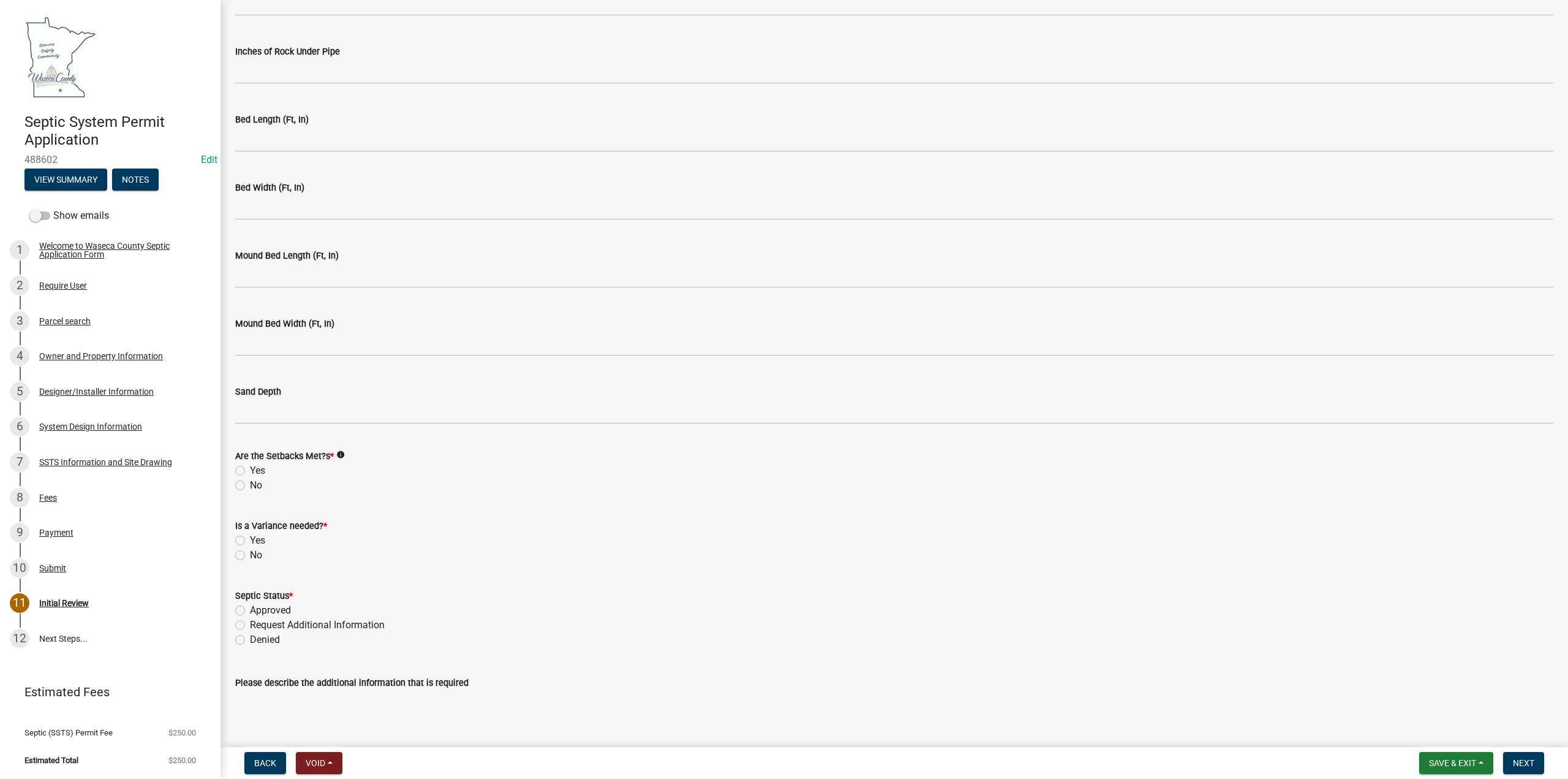
click at [250, 467] on label "Yes" at bounding box center [258, 470] width 15 height 15
click at [250, 467] on input "Yes" at bounding box center [254, 467] width 8 height 8
radio input "true"
click at [250, 554] on label "No" at bounding box center [256, 555] width 12 height 15
click at [250, 554] on input "No" at bounding box center [254, 552] width 8 height 8
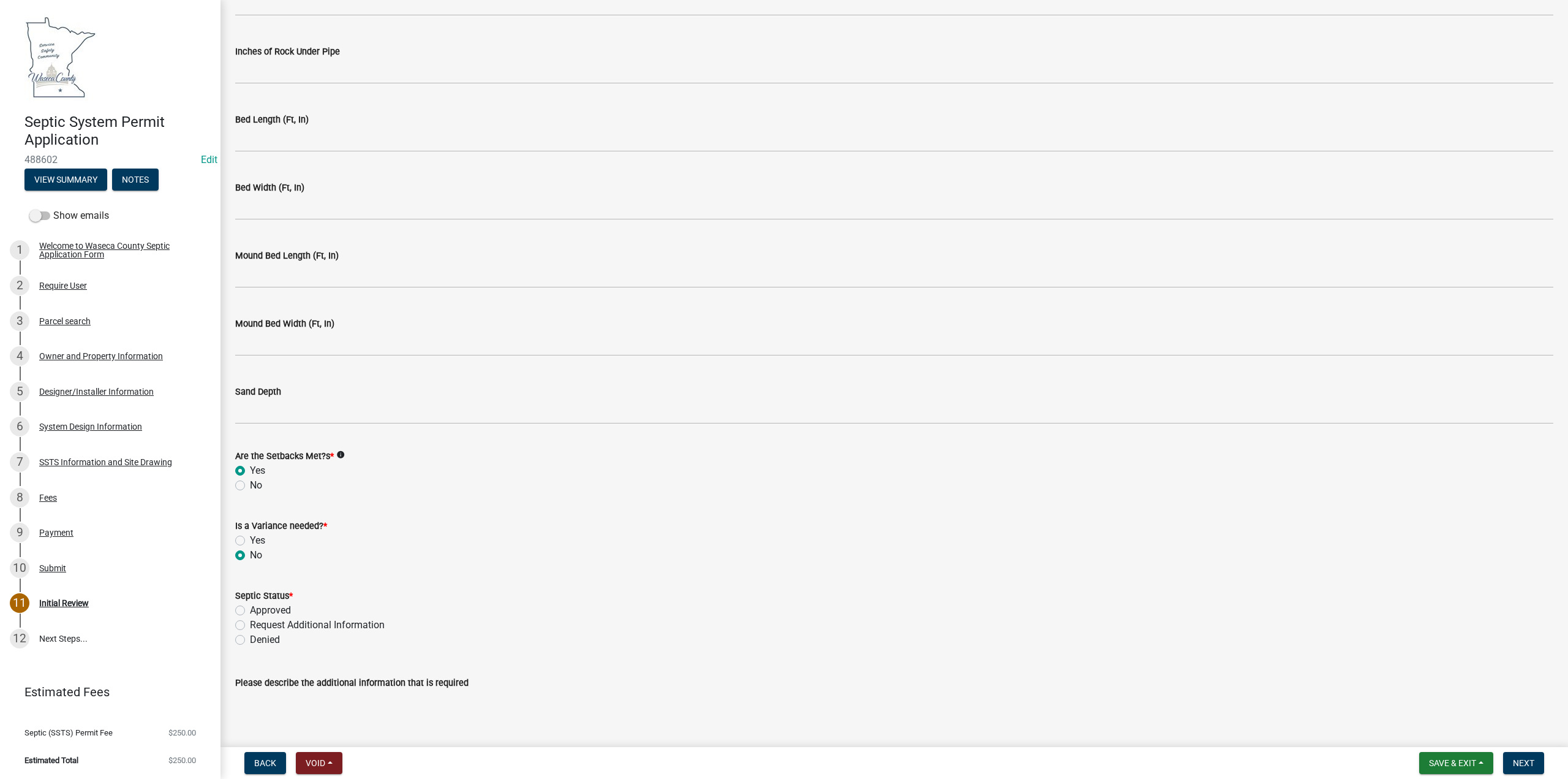
radio input "true"
click at [250, 611] on label "Approved" at bounding box center [271, 610] width 41 height 15
click at [250, 611] on input "Approved" at bounding box center [254, 607] width 8 height 8
radio input "true"
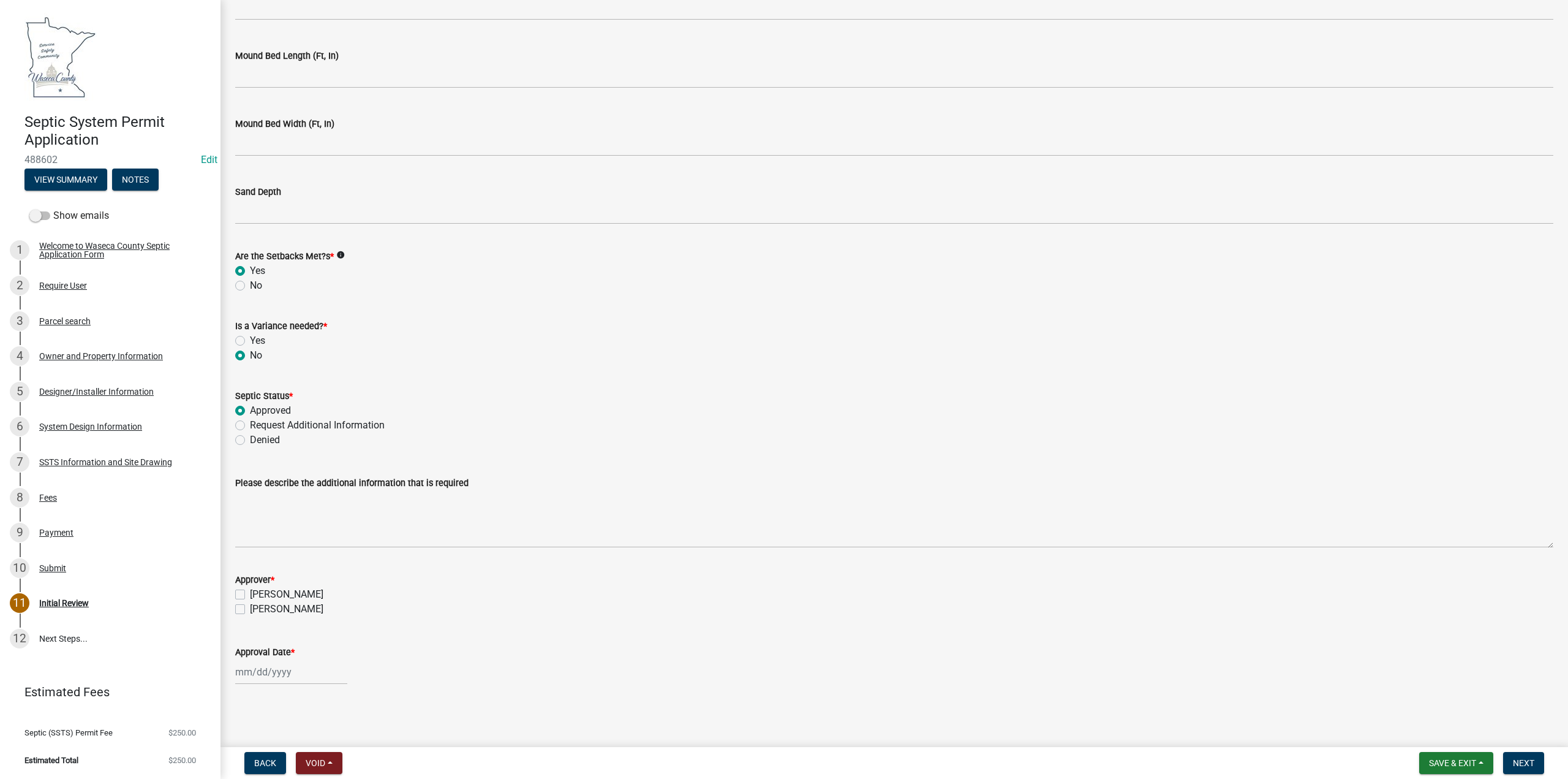
scroll to position [2652, 0]
click at [250, 593] on label "[PERSON_NAME]" at bounding box center [287, 593] width 74 height 15
click at [250, 593] on input "[PERSON_NAME]" at bounding box center [254, 590] width 8 height 8
checkbox input "true"
checkbox input "false"
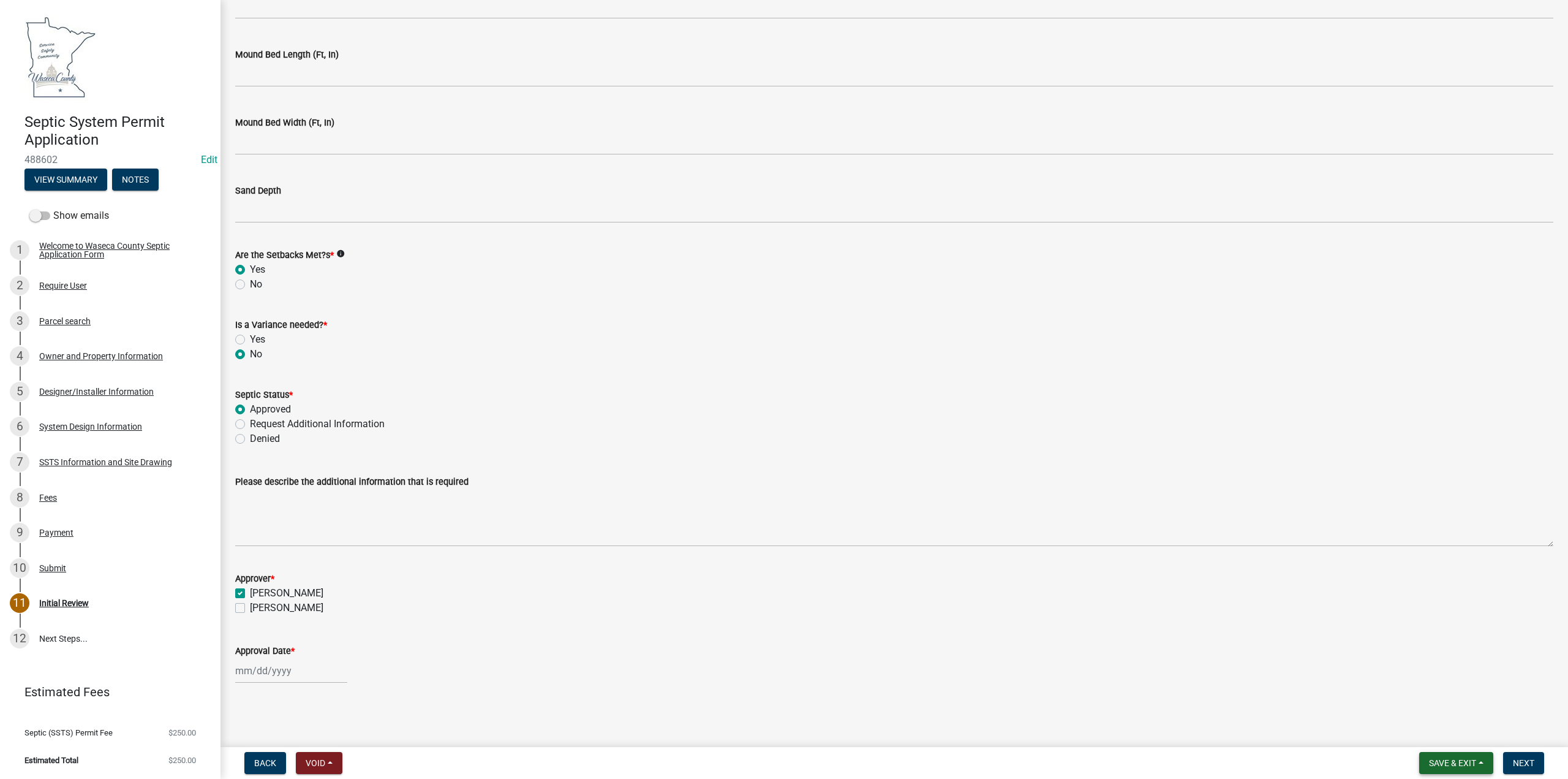
click at [1439, 762] on span "Save & Exit" at bounding box center [1453, 762] width 47 height 10
click at [1423, 702] on button "Save" at bounding box center [1444, 702] width 98 height 29
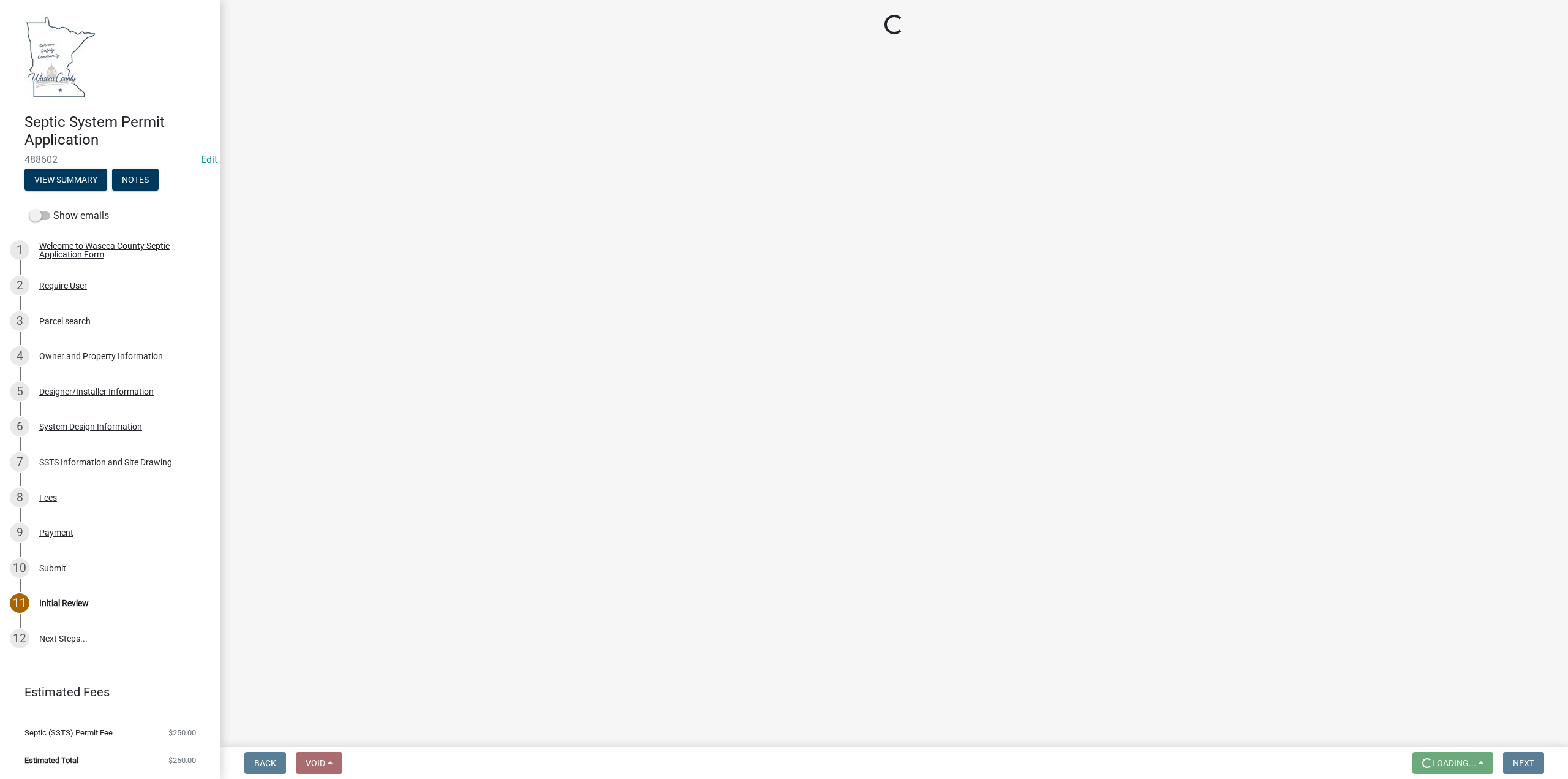
scroll to position [0, 0]
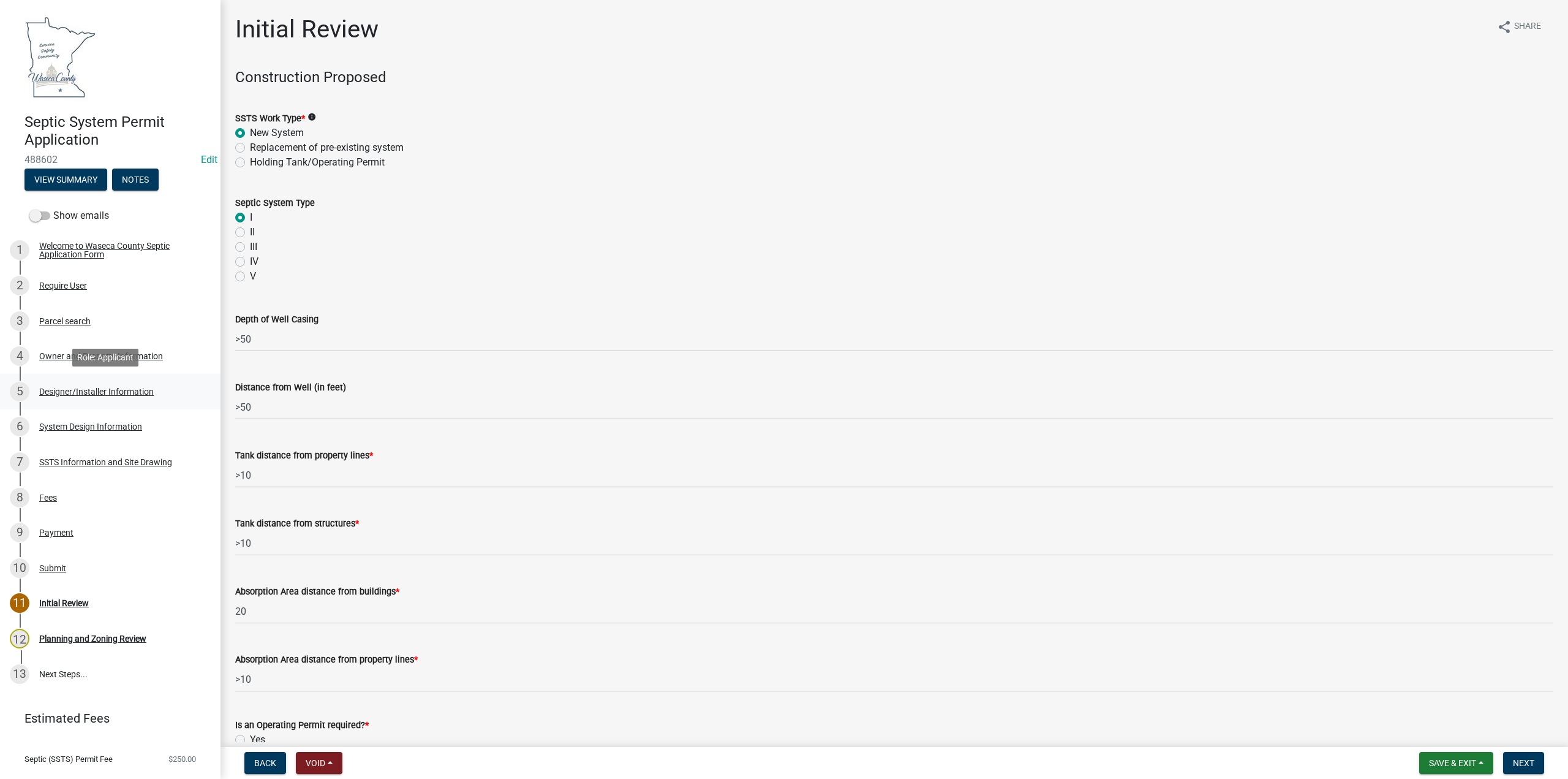
click at [100, 394] on div "Designer/Installer Information" at bounding box center [96, 391] width 115 height 8
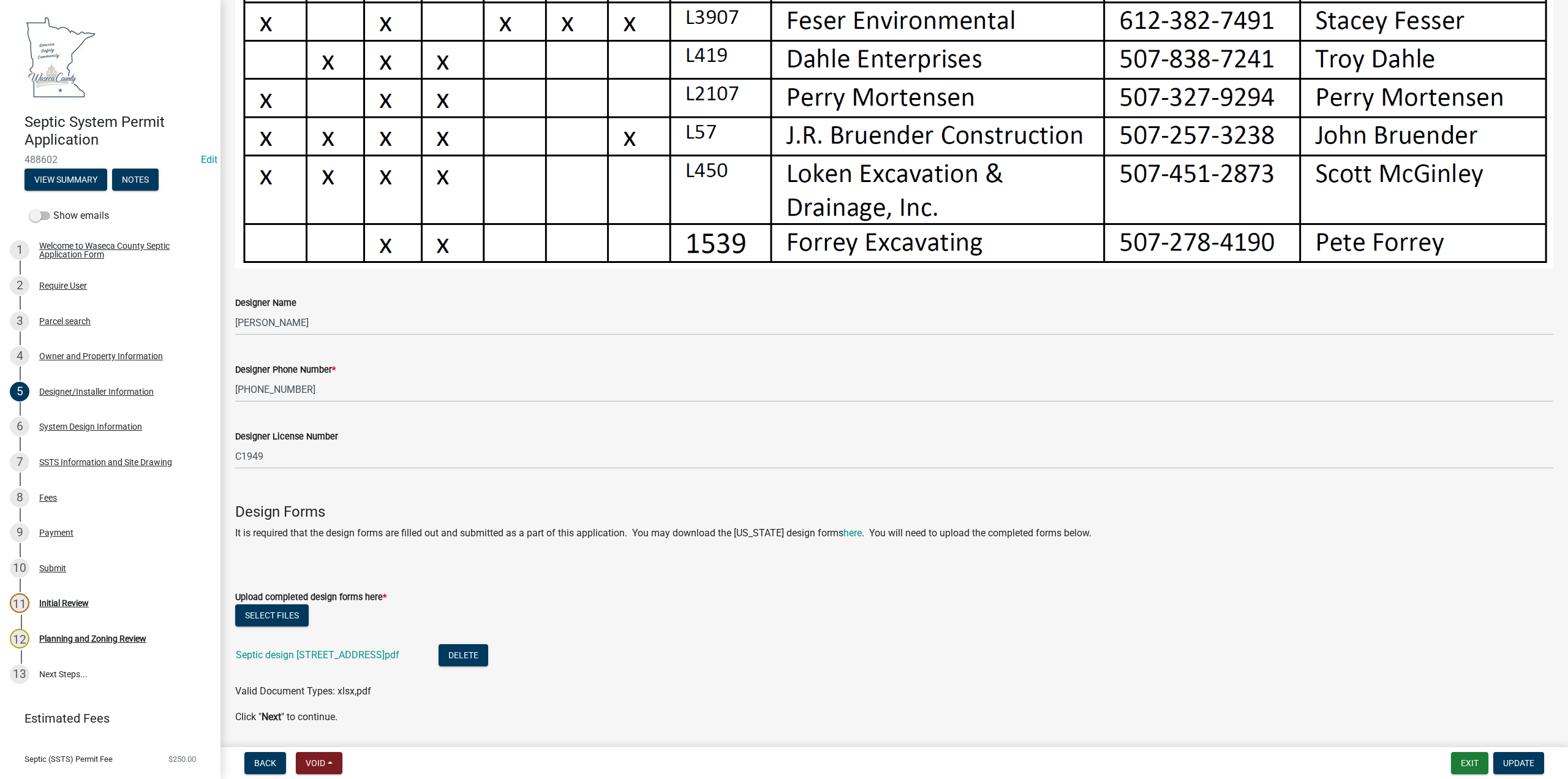
scroll to position [726, 0]
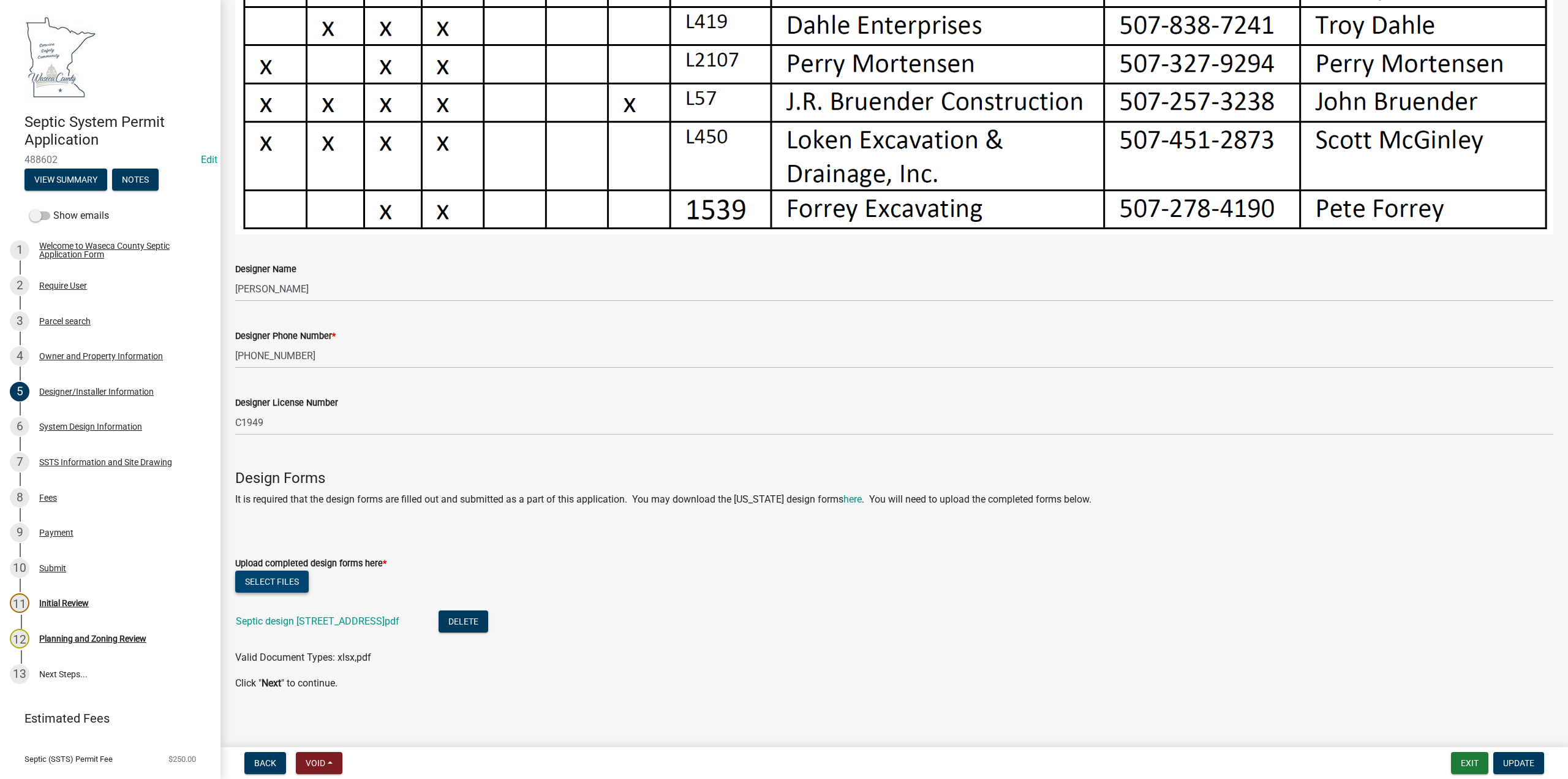
click at [293, 576] on button "Select files" at bounding box center [272, 581] width 74 height 22
click at [1519, 764] on span "Update" at bounding box center [1519, 762] width 31 height 10
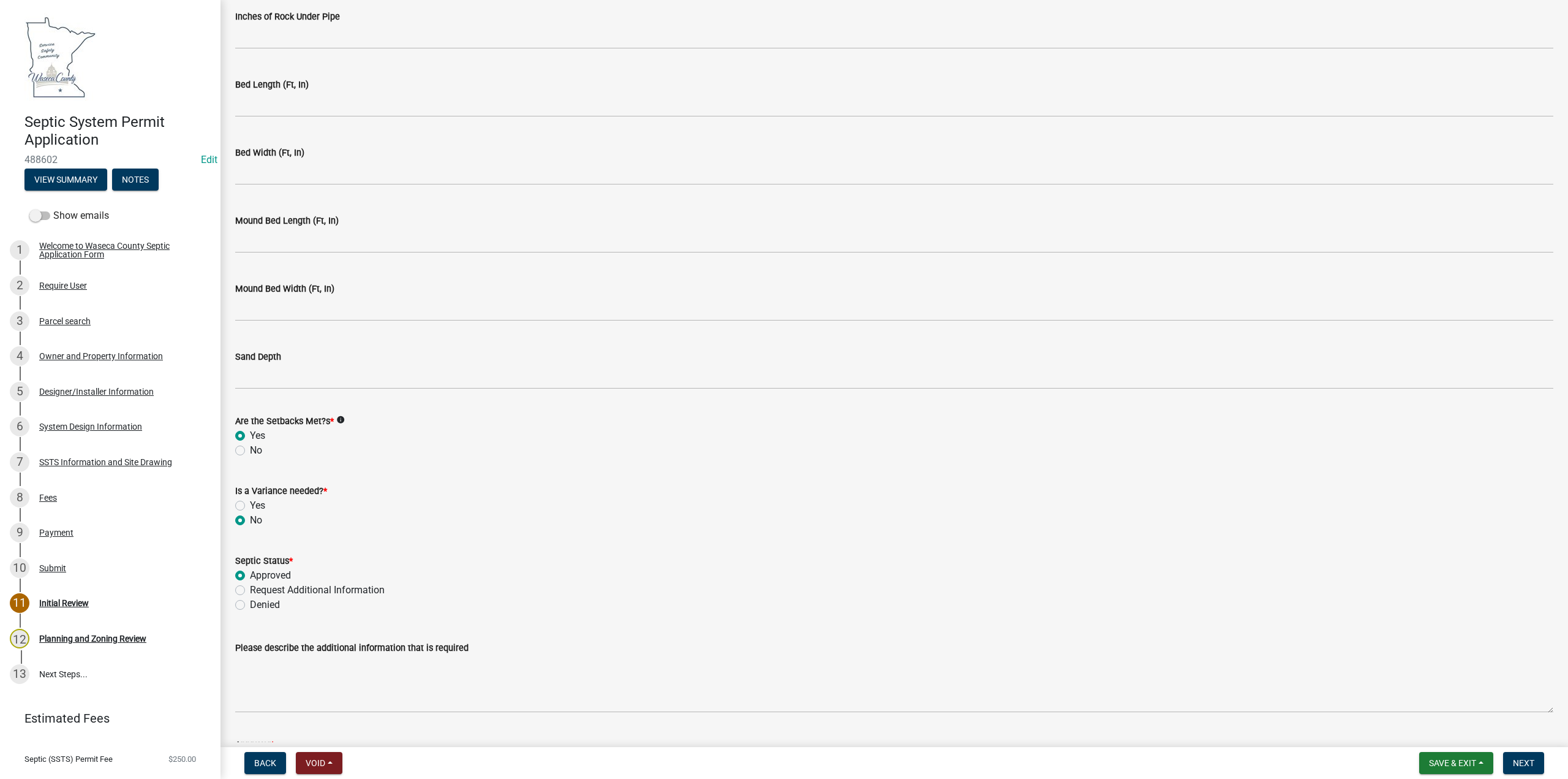
scroll to position [2652, 0]
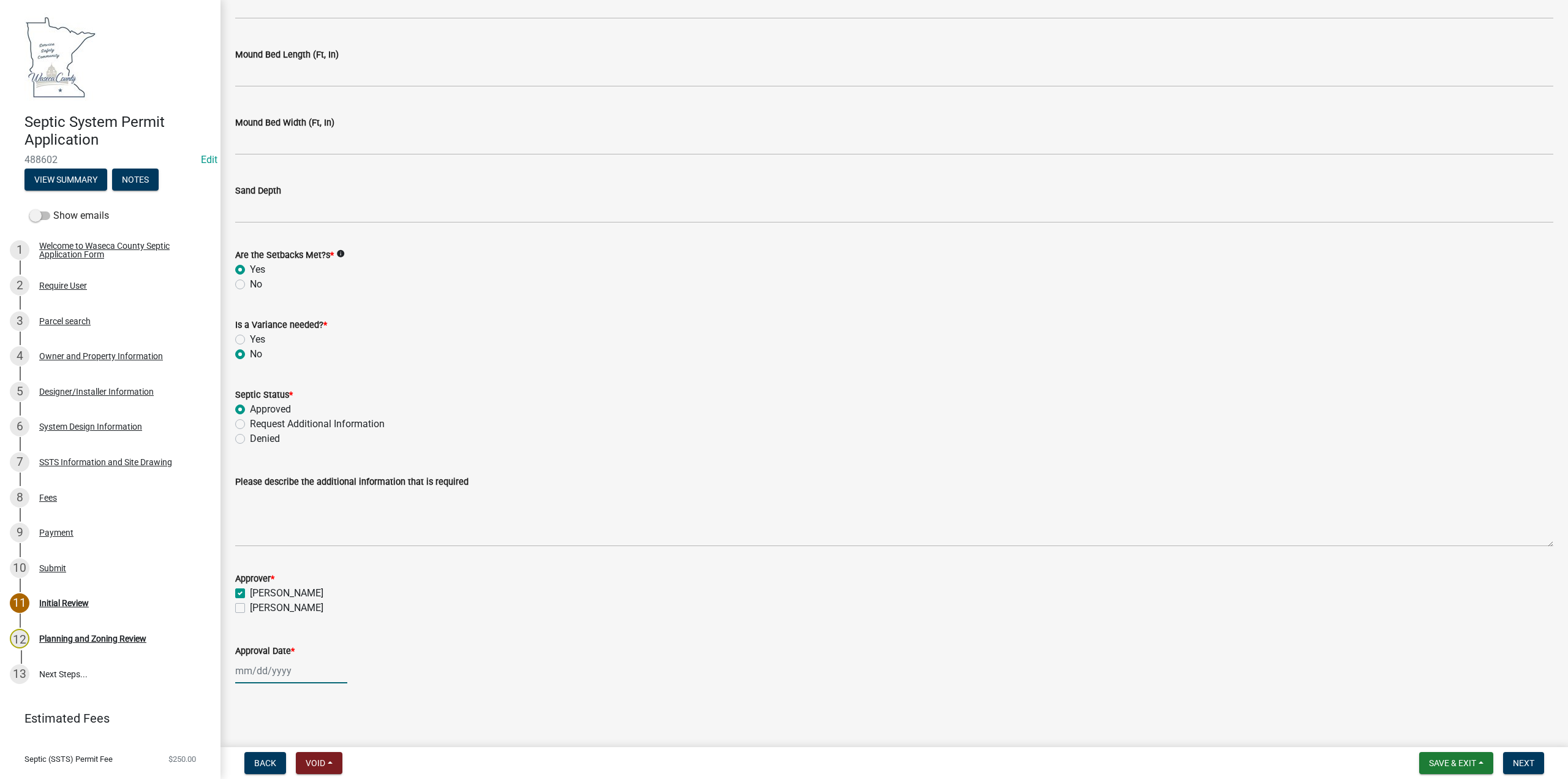
click at [276, 670] on div at bounding box center [291, 670] width 112 height 25
select select "10"
select select "2025"
click at [267, 569] on div "7" at bounding box center [267, 566] width 20 height 20
type input "10/07/2025"
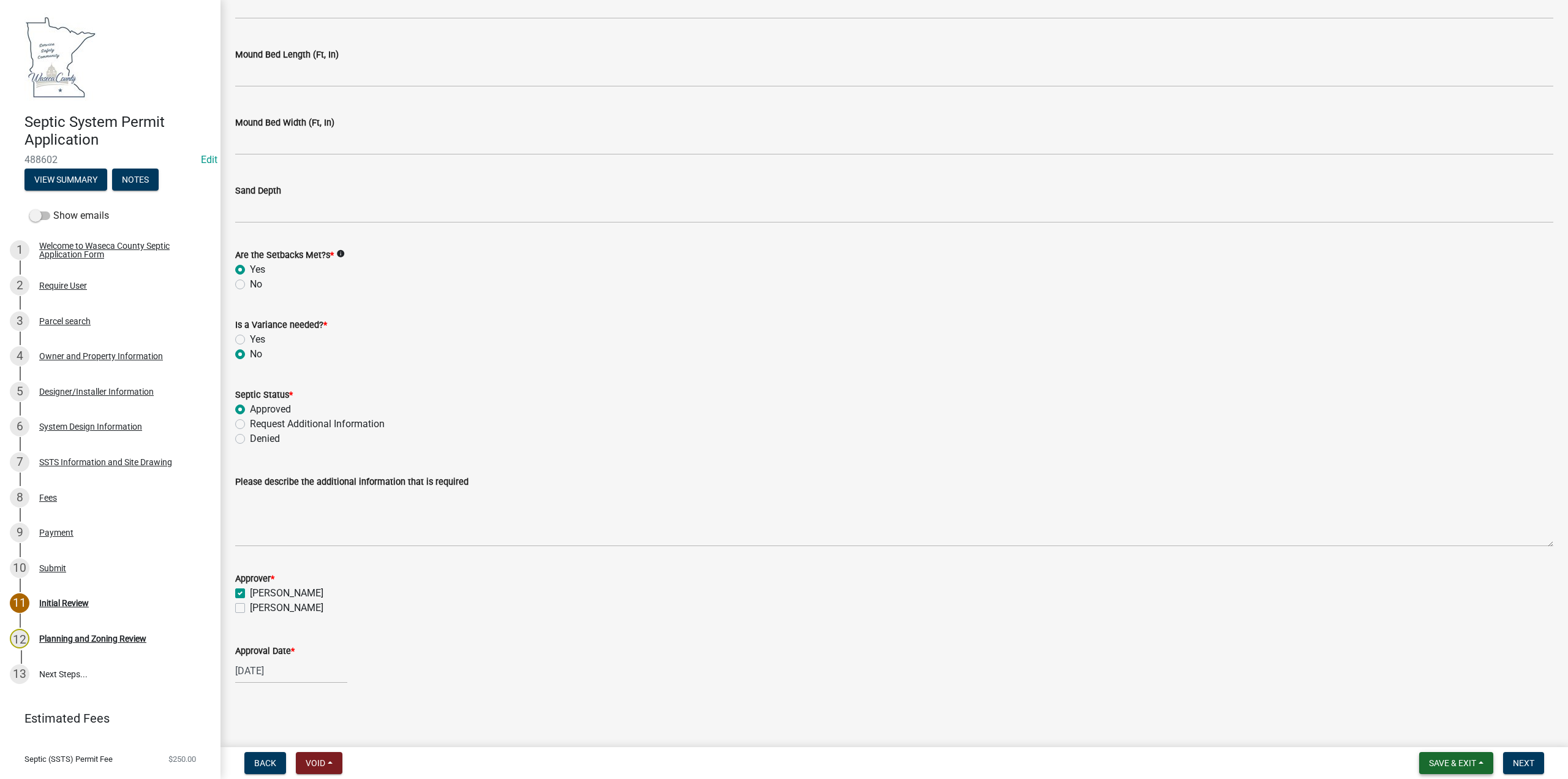
click at [1451, 766] on span "Save & Exit" at bounding box center [1453, 762] width 47 height 10
click at [1424, 702] on button "Save" at bounding box center [1444, 702] width 98 height 29
click at [1524, 762] on span "Next" at bounding box center [1524, 762] width 22 height 10
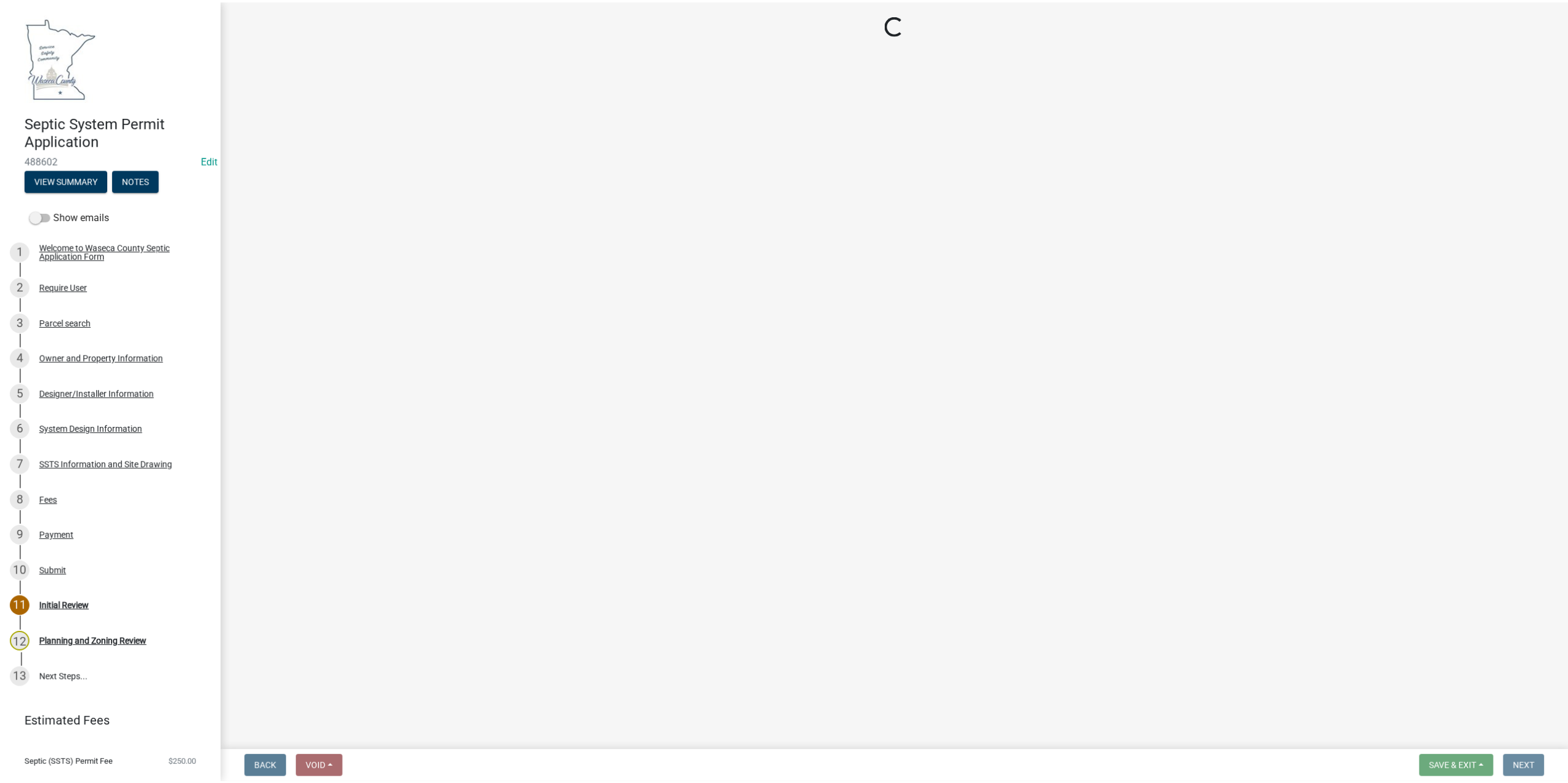
scroll to position [0, 0]
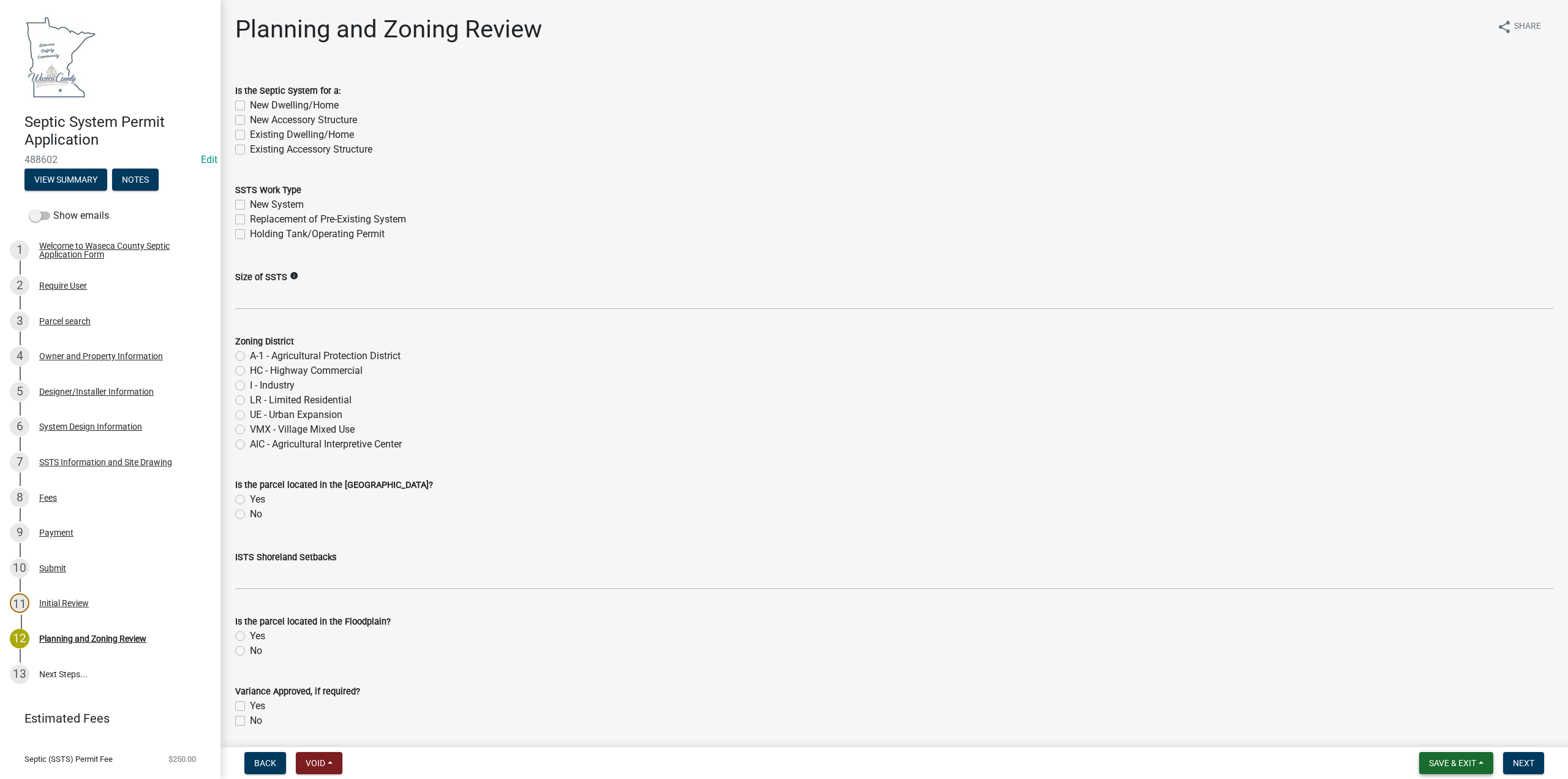
click at [1452, 767] on span "Save & Exit" at bounding box center [1453, 762] width 47 height 10
click at [1441, 732] on button "Save & Exit" at bounding box center [1444, 731] width 98 height 29
